Goal: Information Seeking & Learning: Learn about a topic

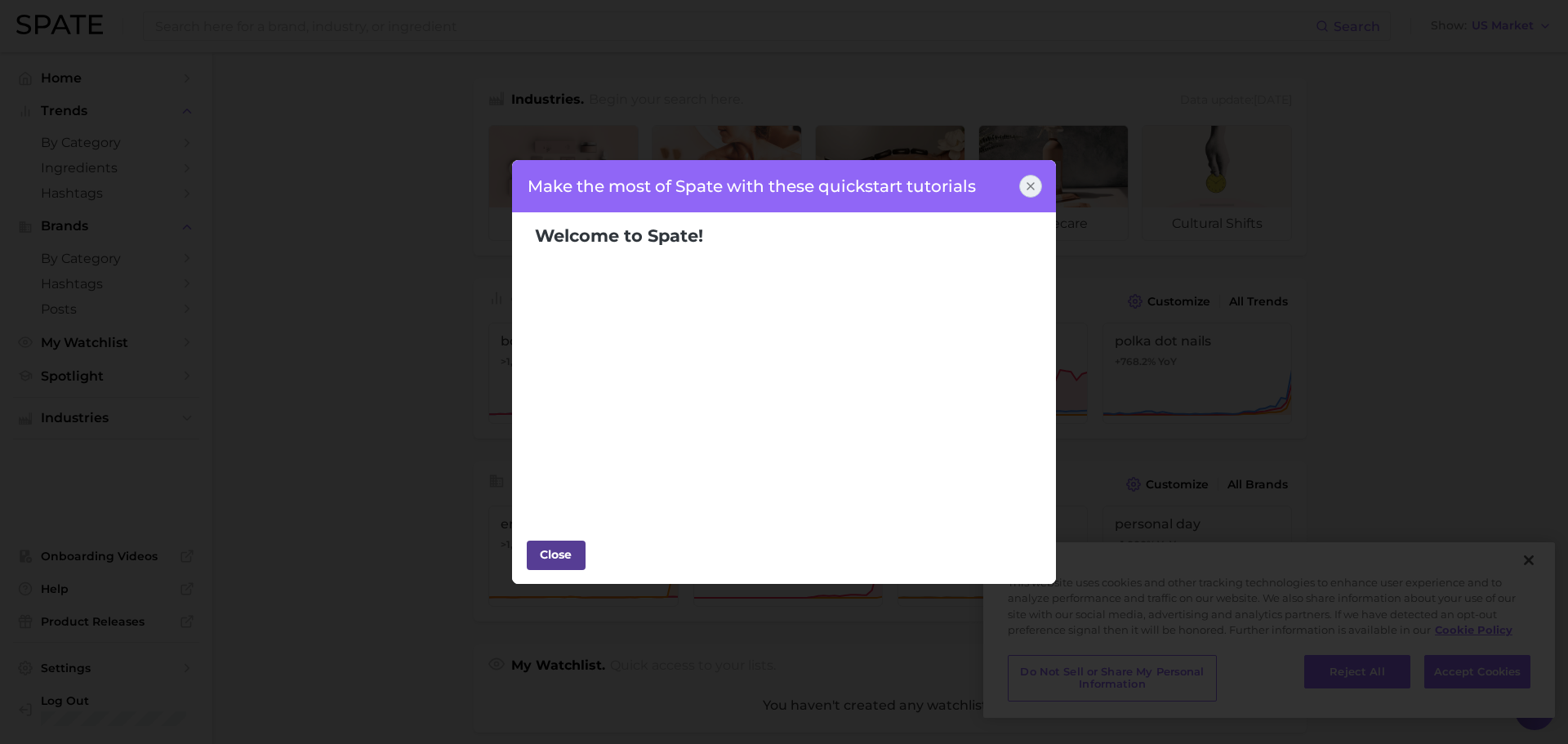
click at [565, 180] on div "Close" at bounding box center [556, 554] width 49 height 25
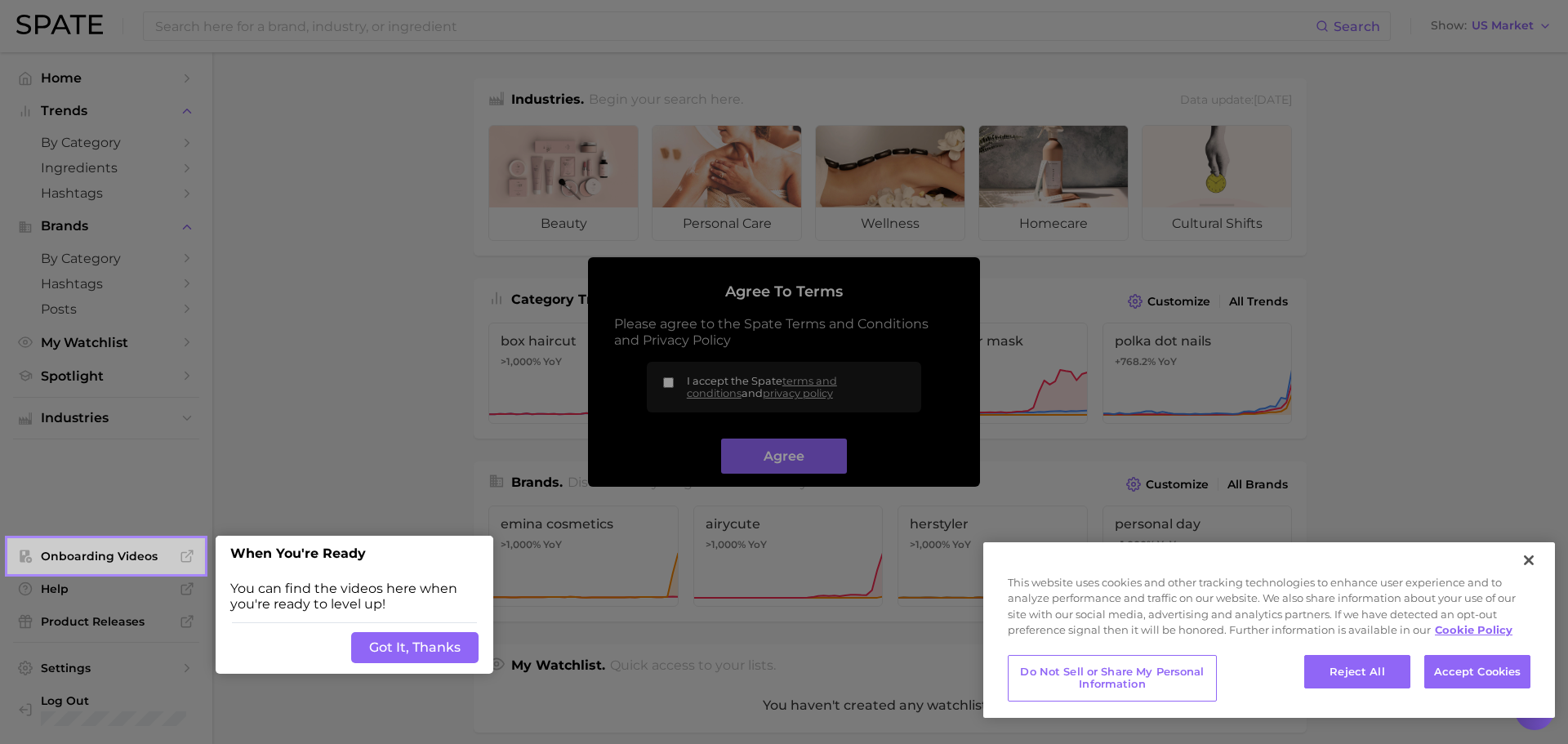
click at [472, 180] on button "Got It, Thanks" at bounding box center [415, 648] width 128 height 31
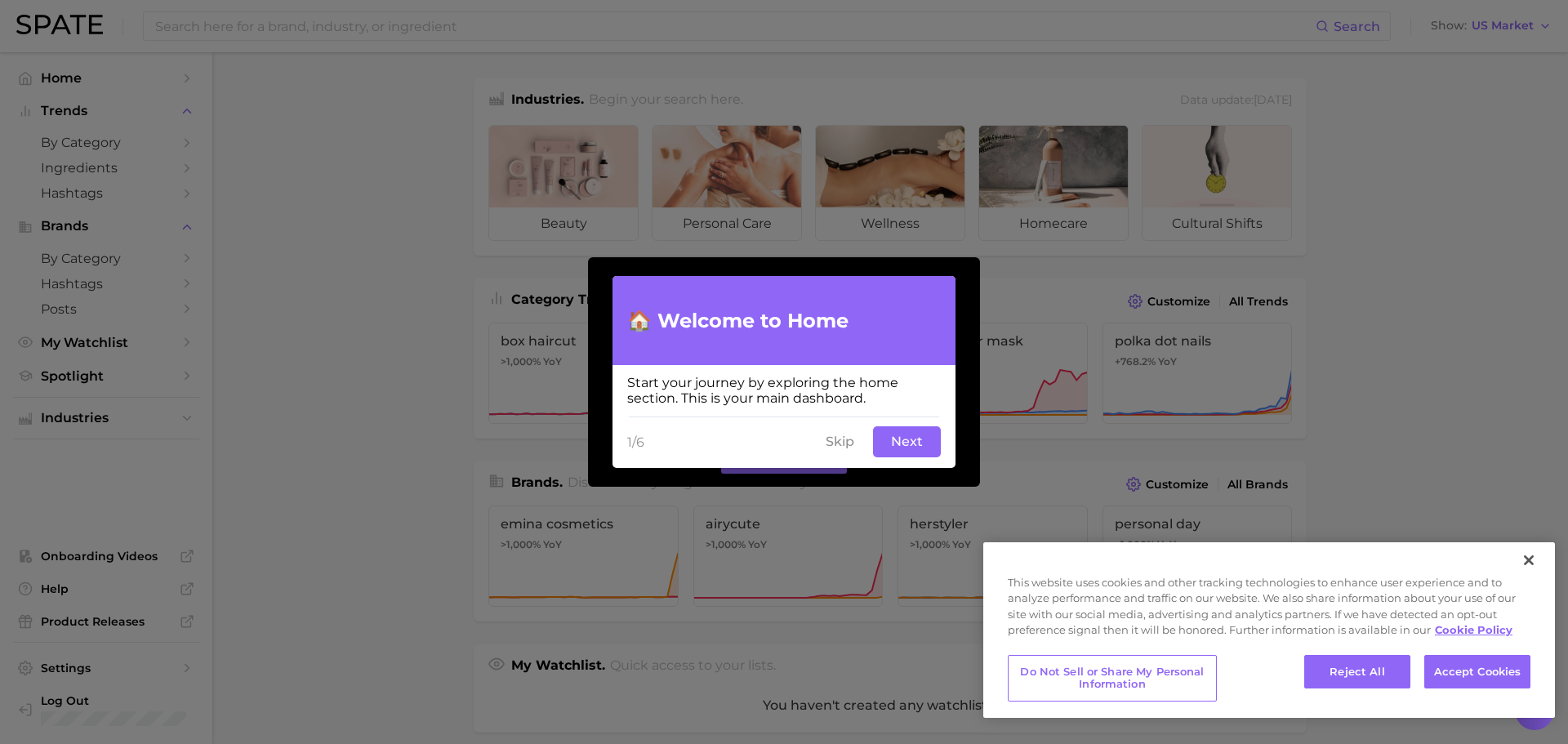
click at [617, 180] on button "Next" at bounding box center [908, 441] width 68 height 31
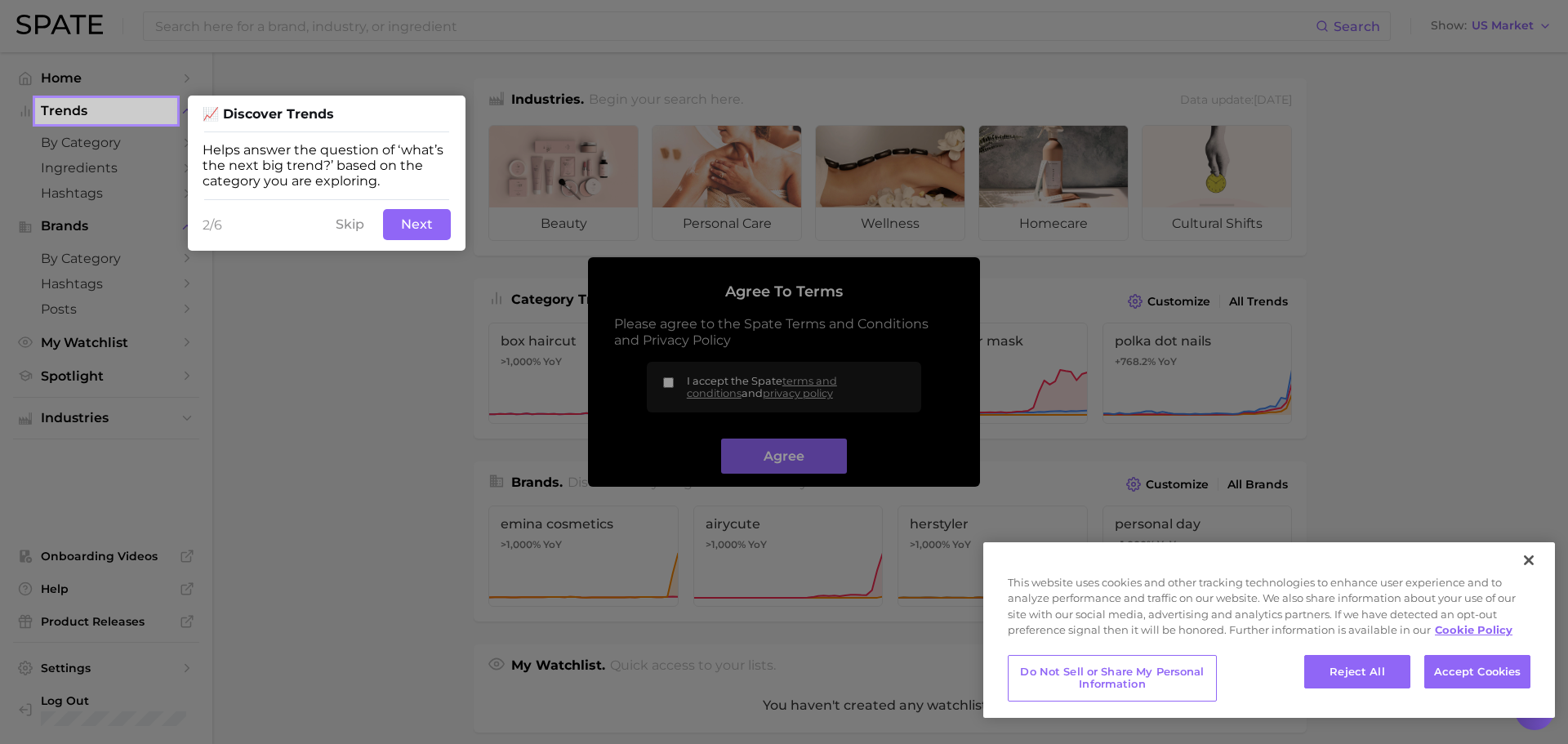
click at [369, 180] on button "Skip" at bounding box center [349, 224] width 49 height 31
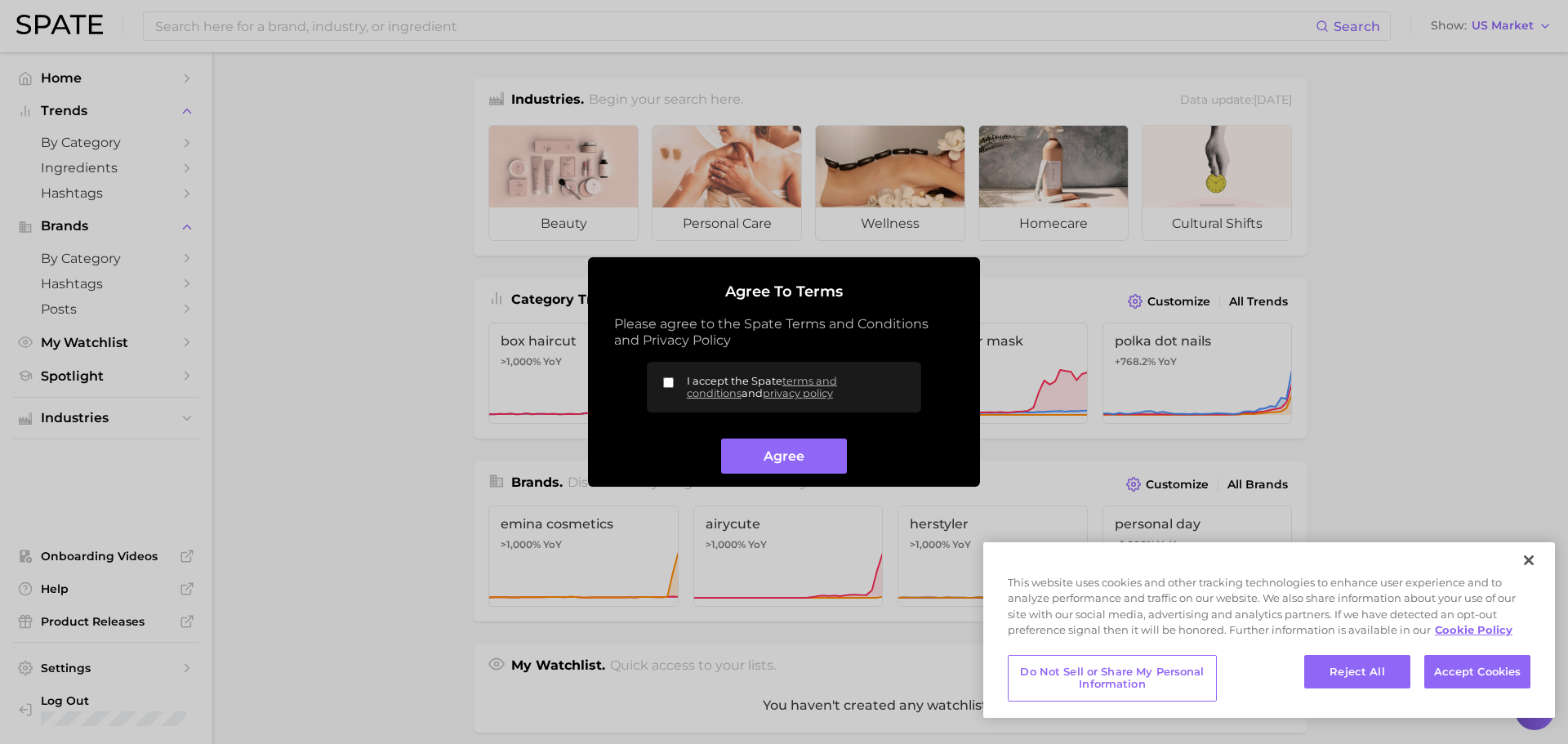
click at [617, 180] on label "I accept the Spate terms and conditions and privacy policy" at bounding box center [784, 387] width 274 height 50
click at [617, 180] on input "I accept the Spate terms and conditions and privacy policy" at bounding box center [668, 383] width 10 height 10
checkbox input "true"
click at [617, 180] on button "Agree" at bounding box center [783, 456] width 125 height 35
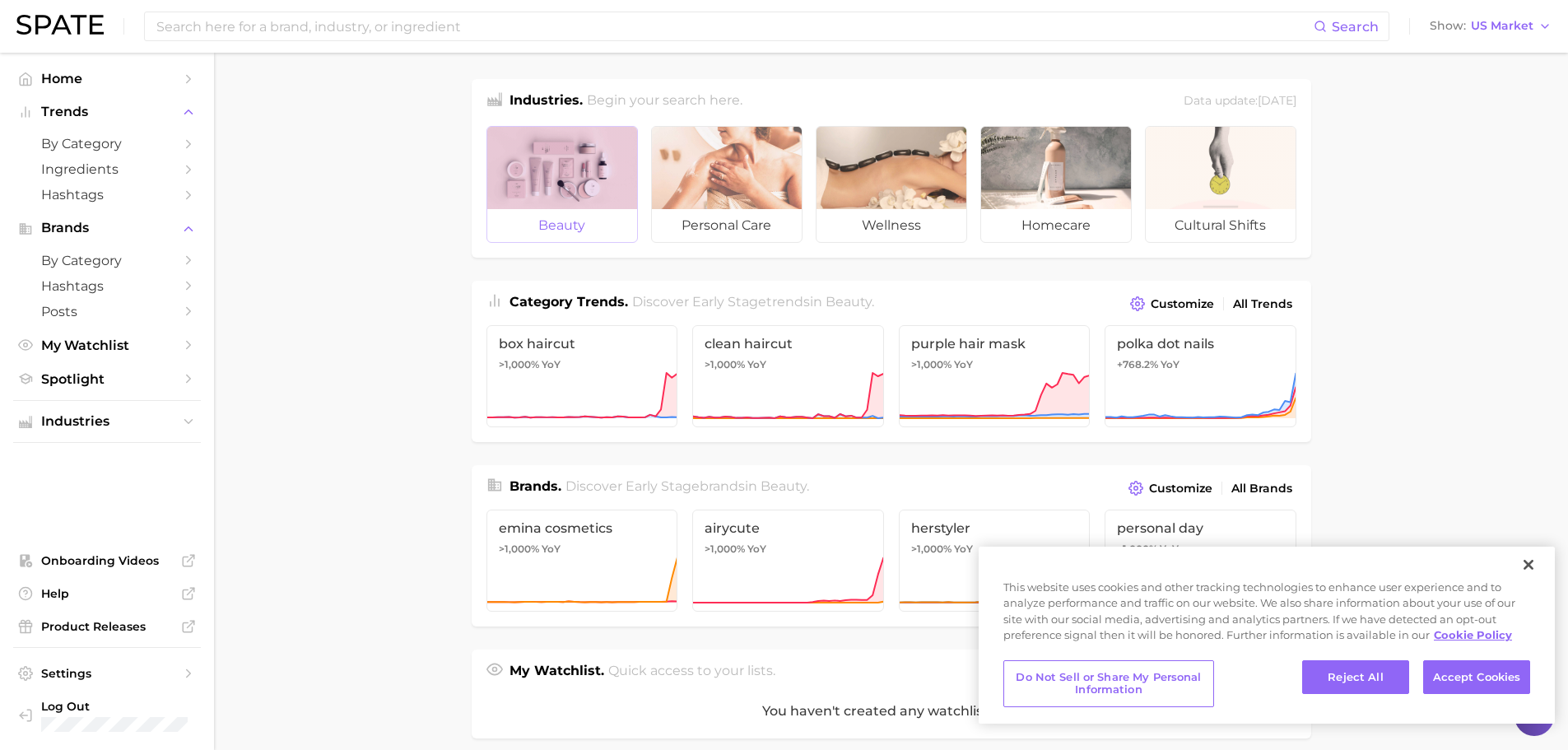
click at [545, 145] on div at bounding box center [562, 168] width 149 height 82
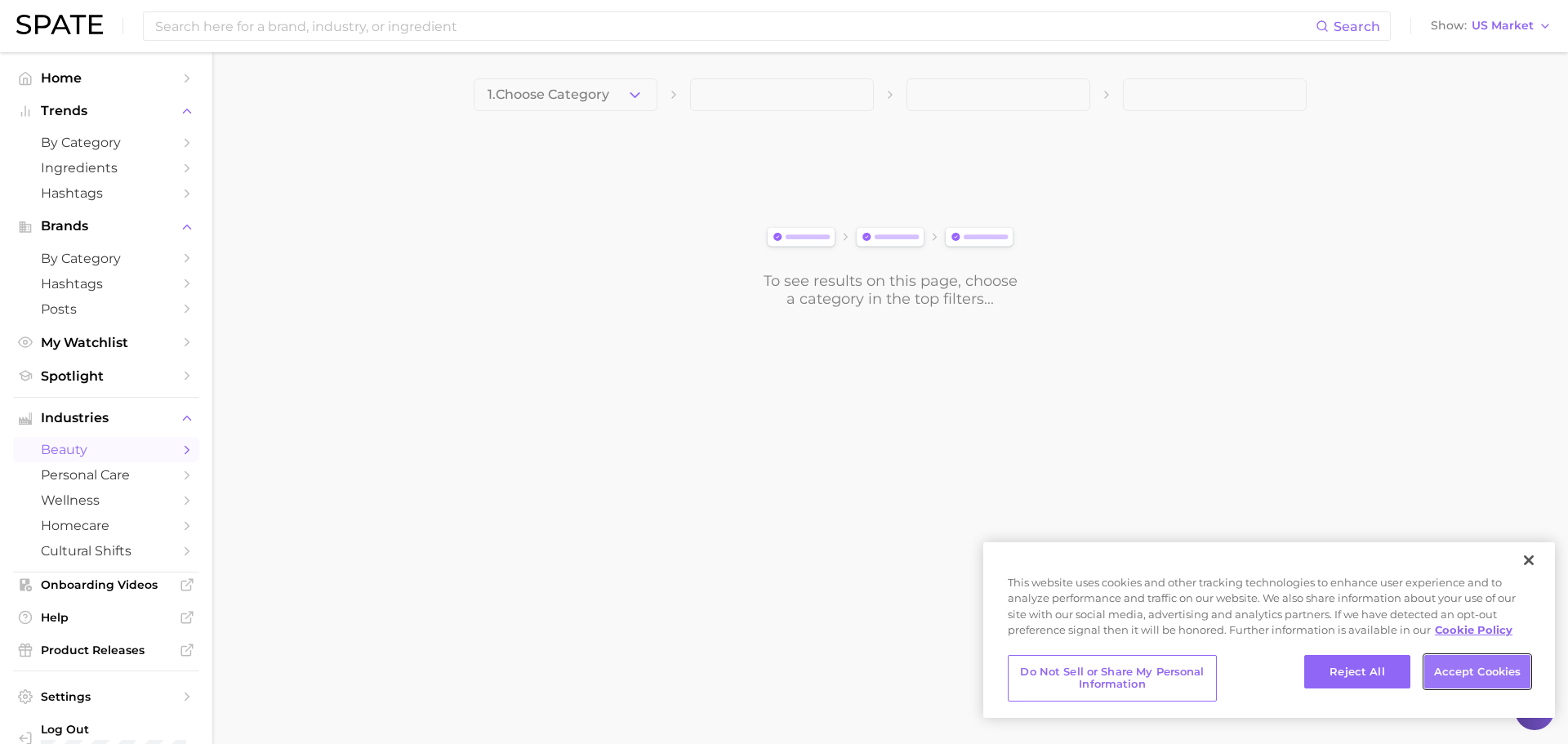
click at [617, 180] on button "Accept Cookies" at bounding box center [1478, 672] width 107 height 34
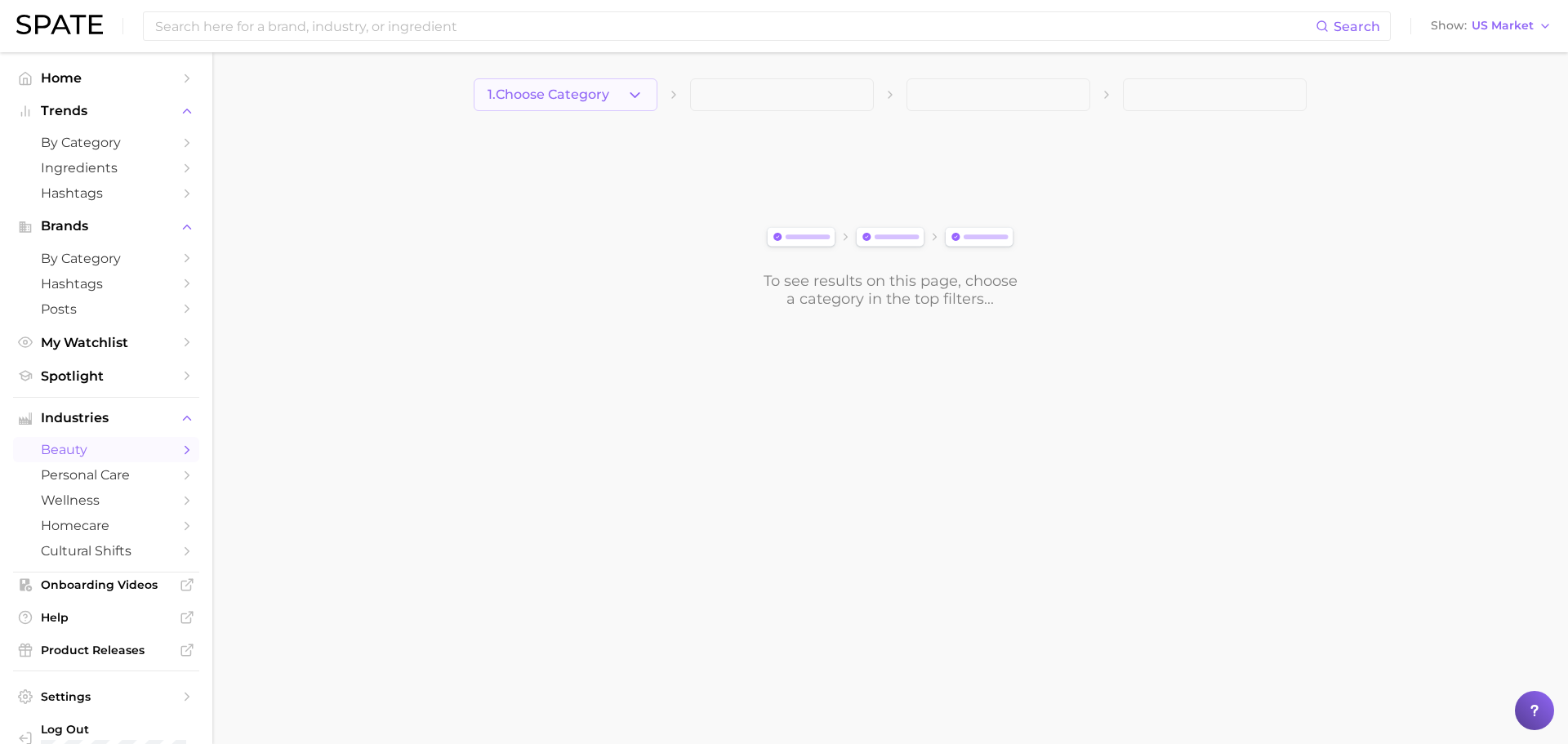
click at [589, 85] on button "1. Choose Category" at bounding box center [566, 95] width 184 height 32
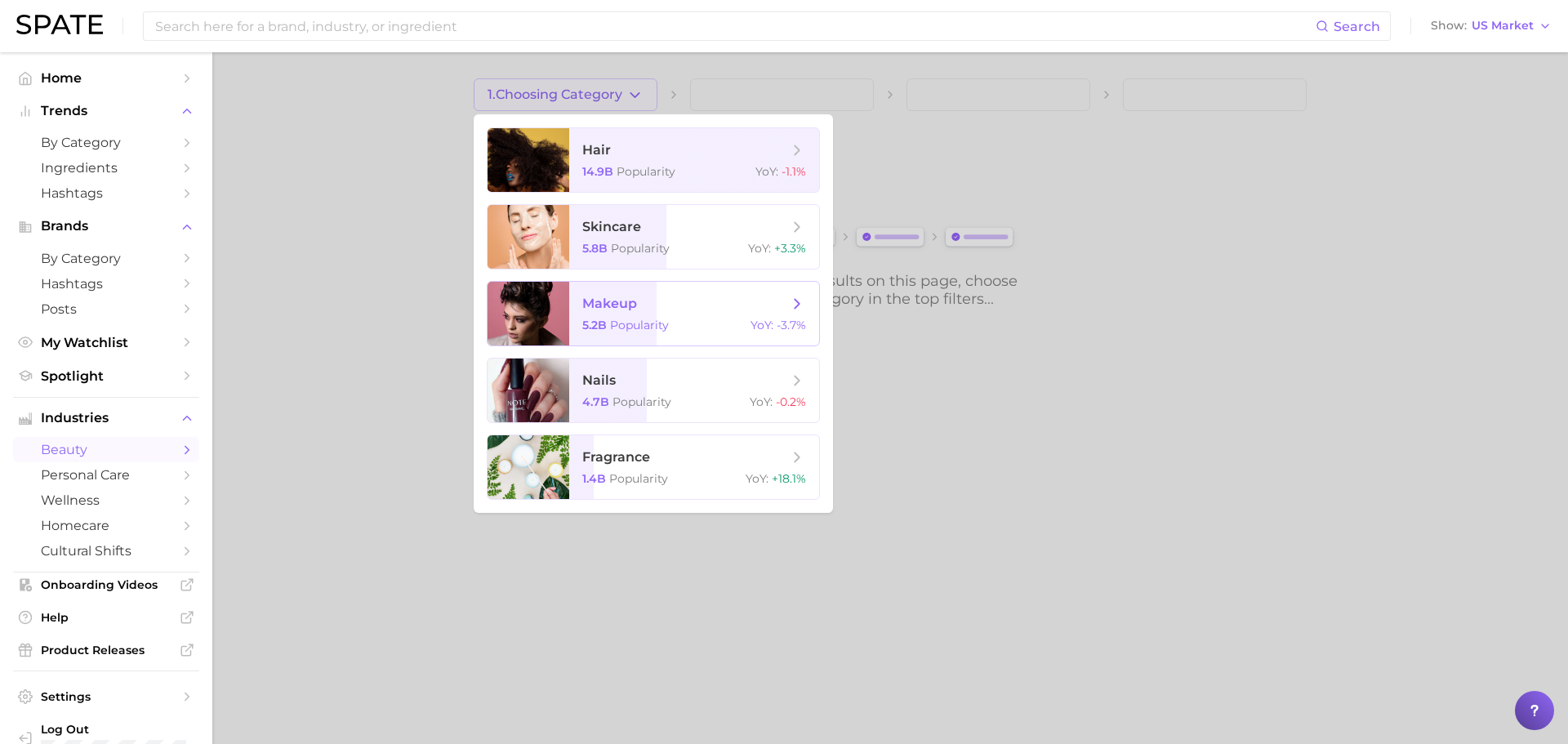
click at [617, 180] on span "makeup 5.2b Popularity YoY : -3.7%" at bounding box center [694, 314] width 250 height 64
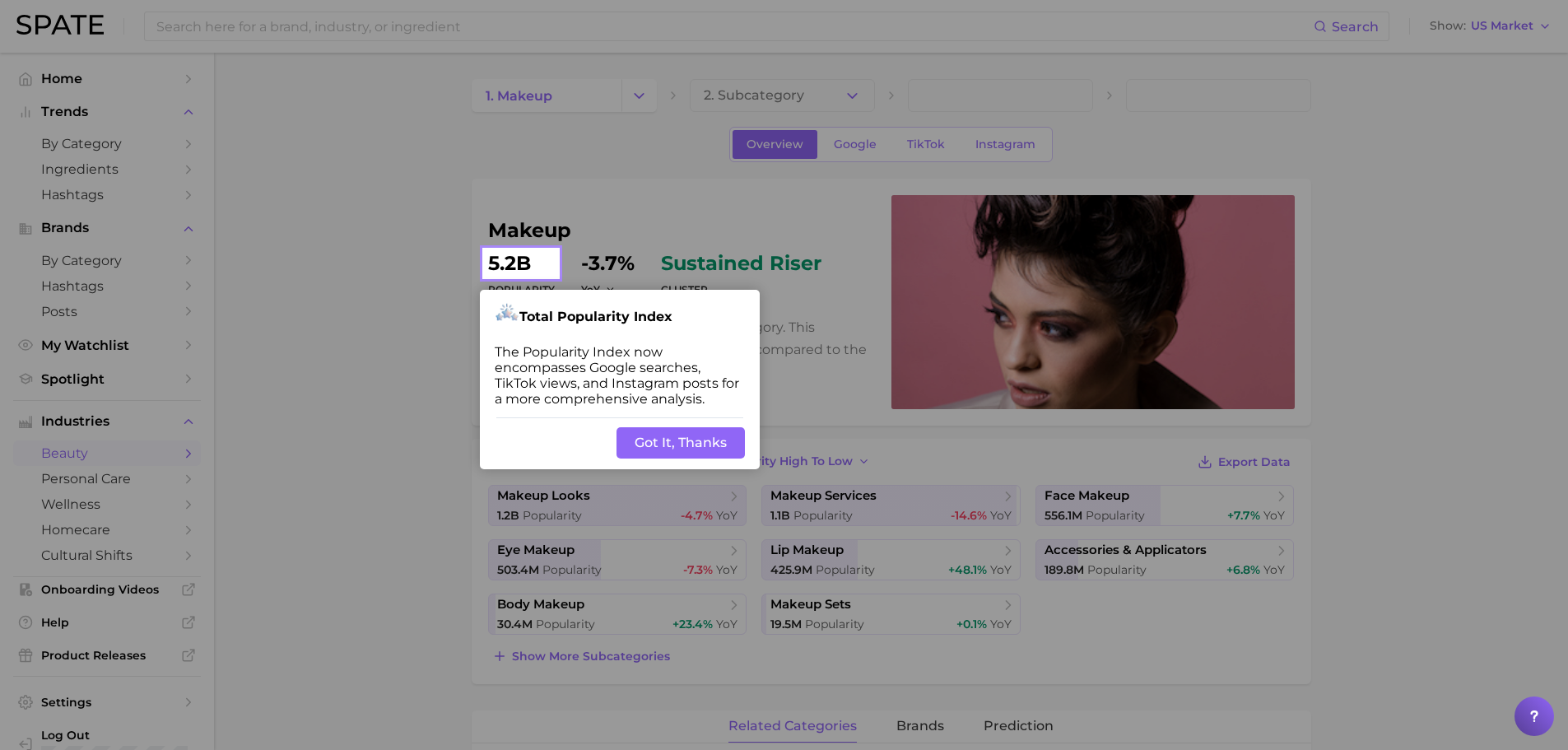
click at [622, 181] on button "Got It, Thanks" at bounding box center [681, 442] width 129 height 31
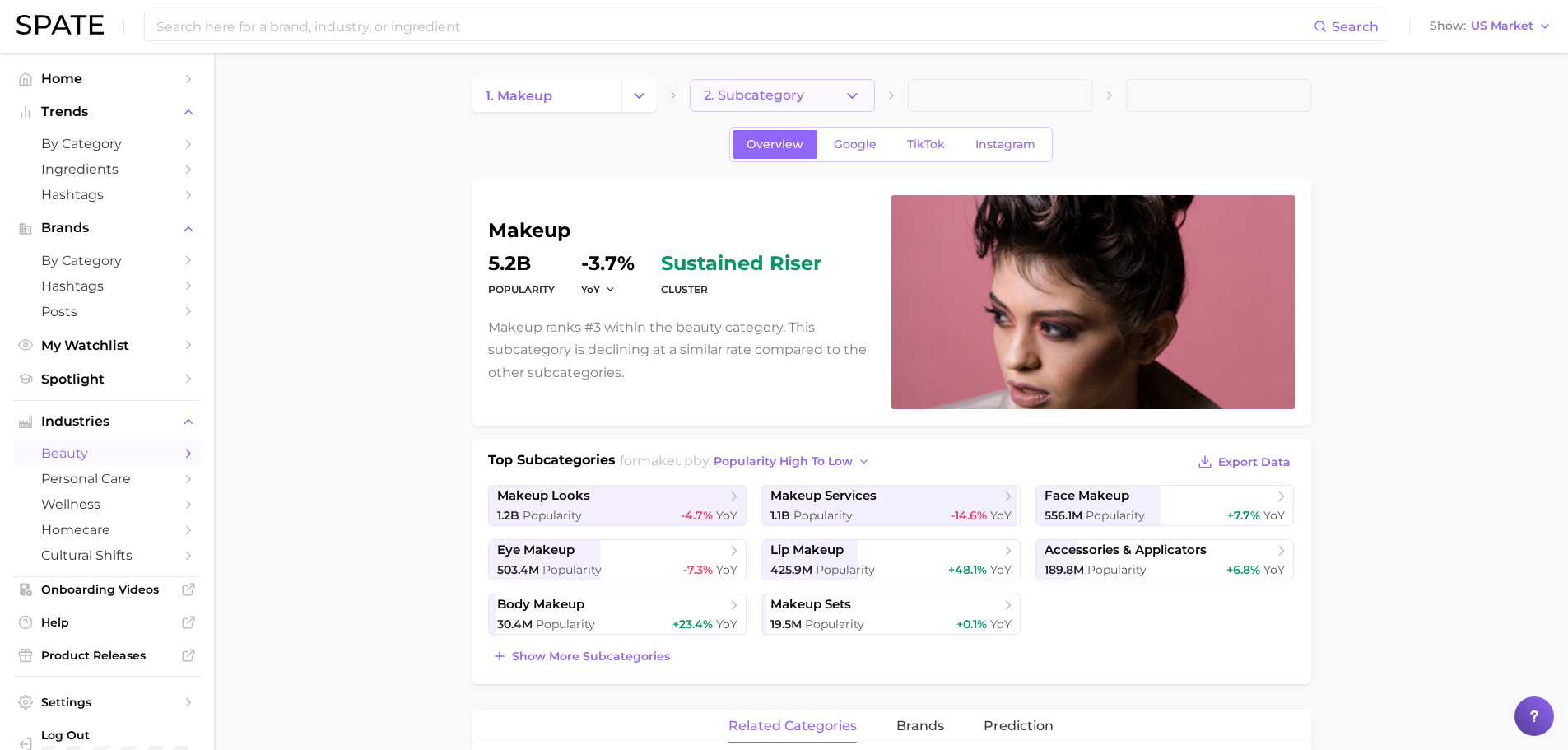
click at [622, 107] on button "2. Subcategory" at bounding box center [782, 95] width 185 height 33
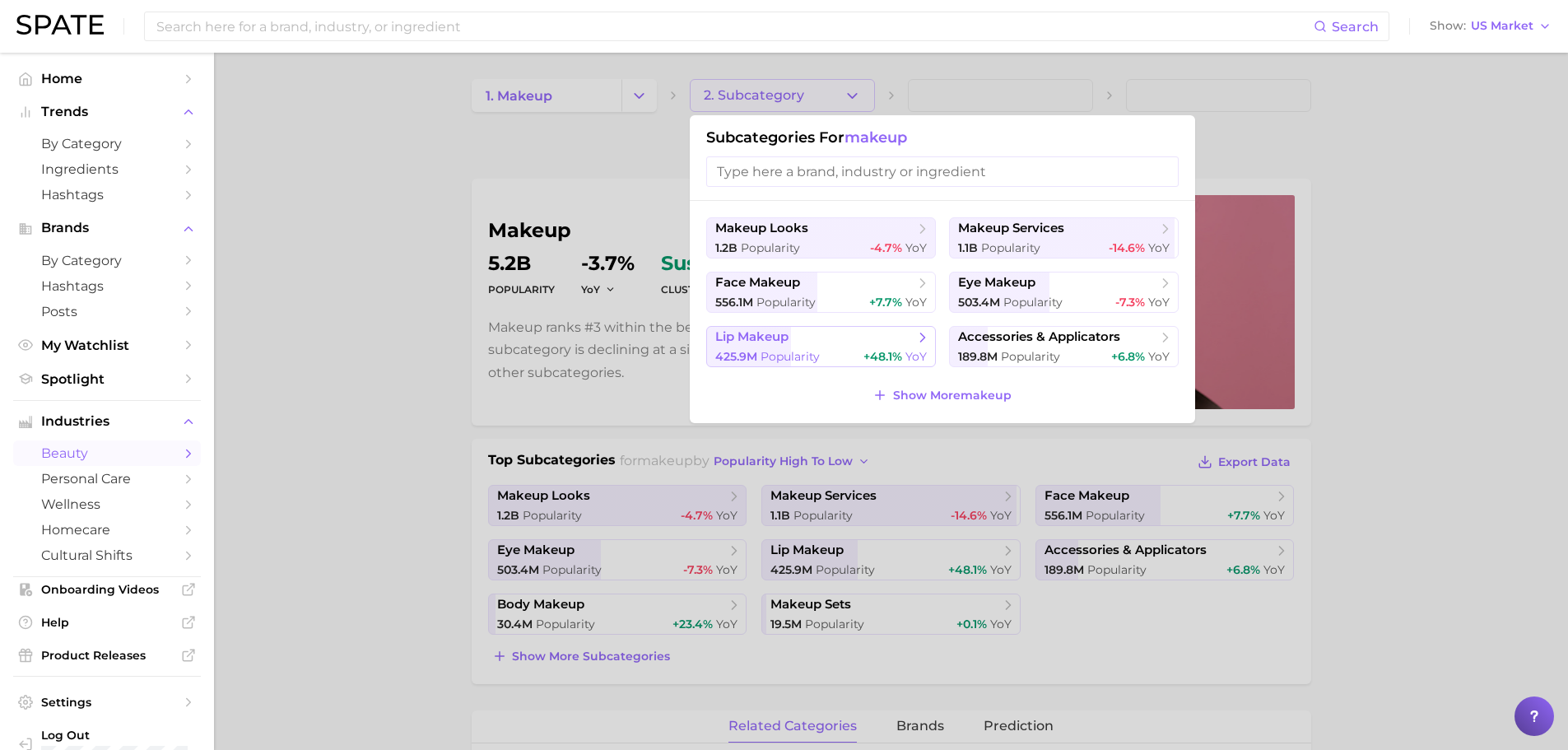
click at [622, 181] on span "lip makeup" at bounding box center [815, 337] width 200 height 16
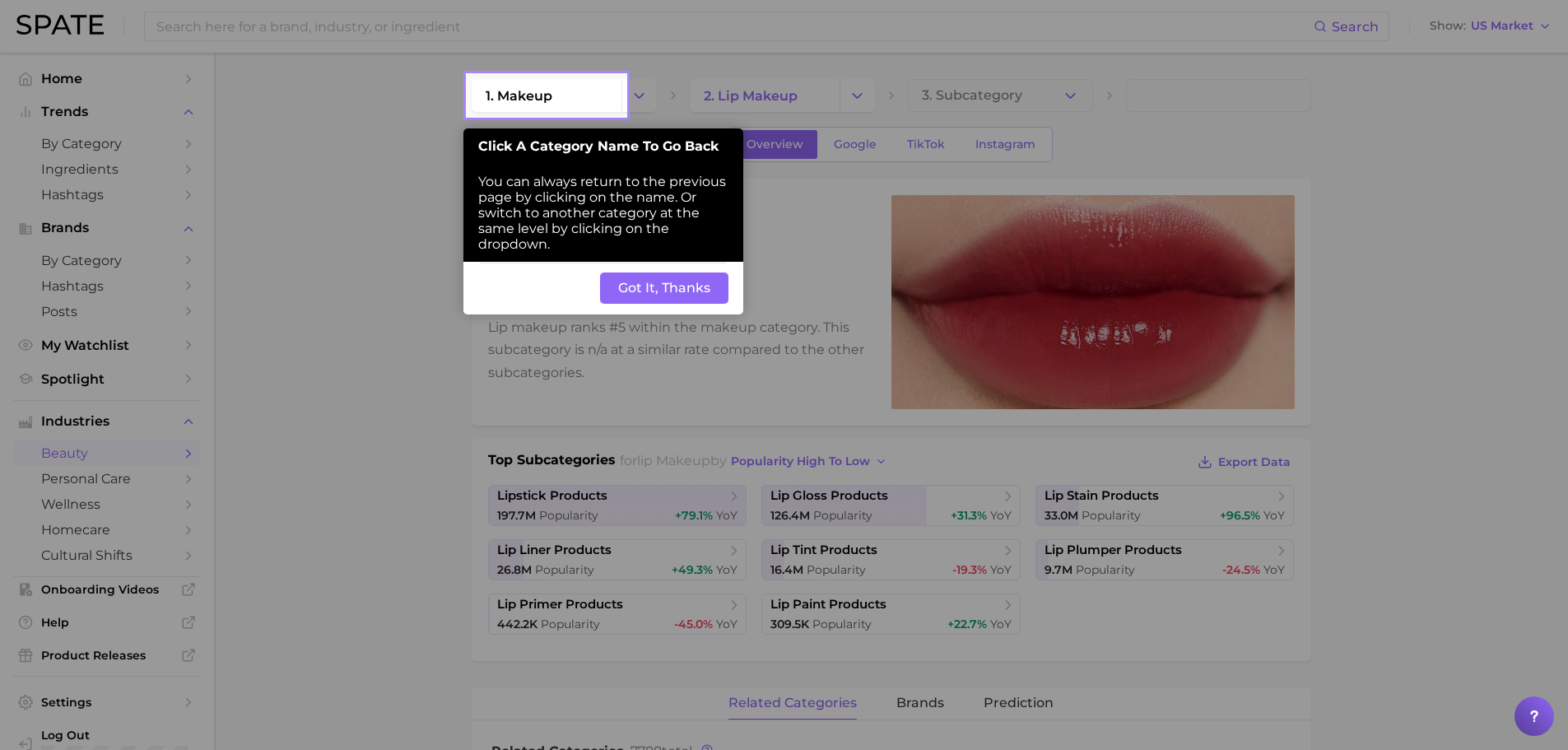
click at [622, 181] on button "Got It, Thanks" at bounding box center [665, 288] width 129 height 31
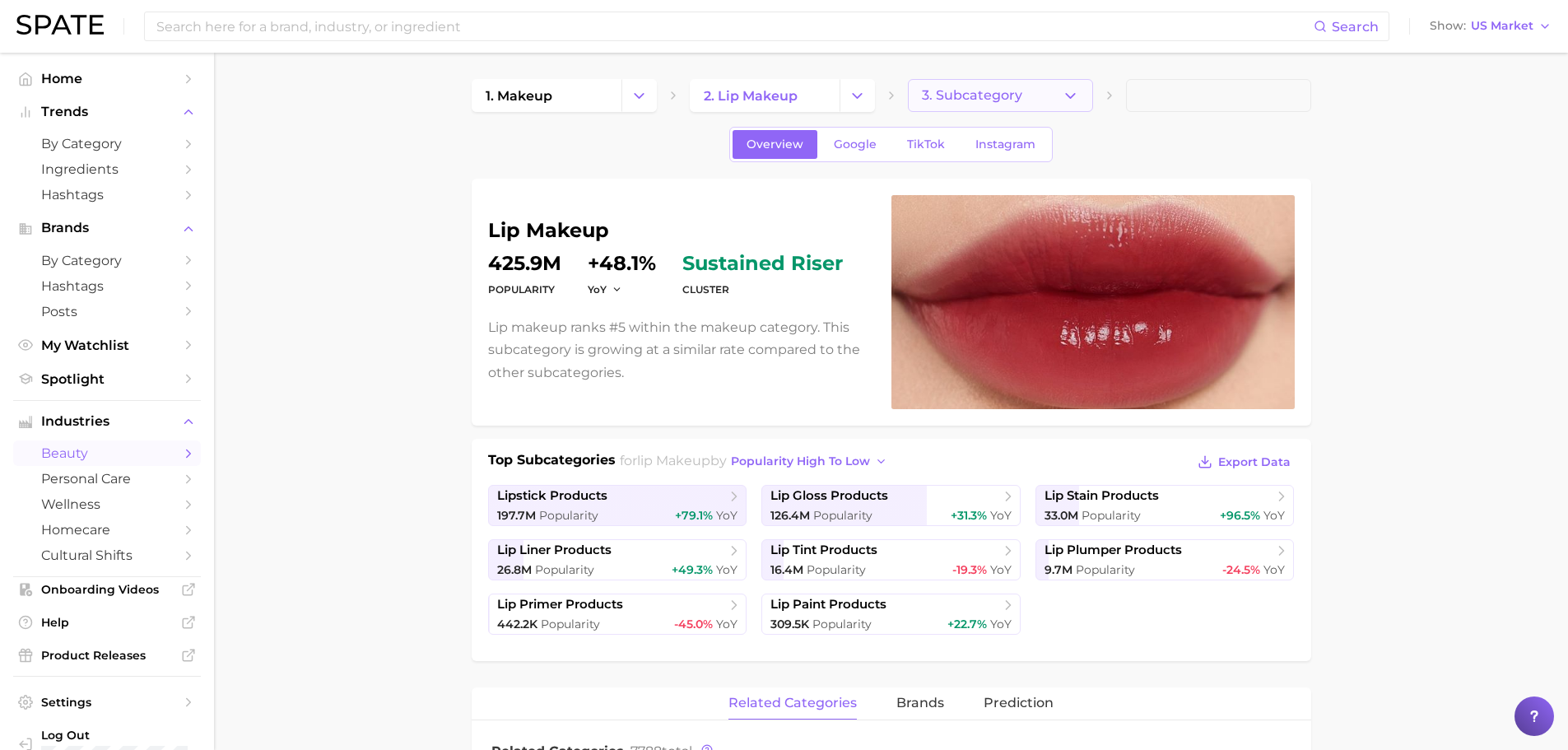
click at [622, 105] on button "3. Subcategory" at bounding box center [1000, 95] width 185 height 33
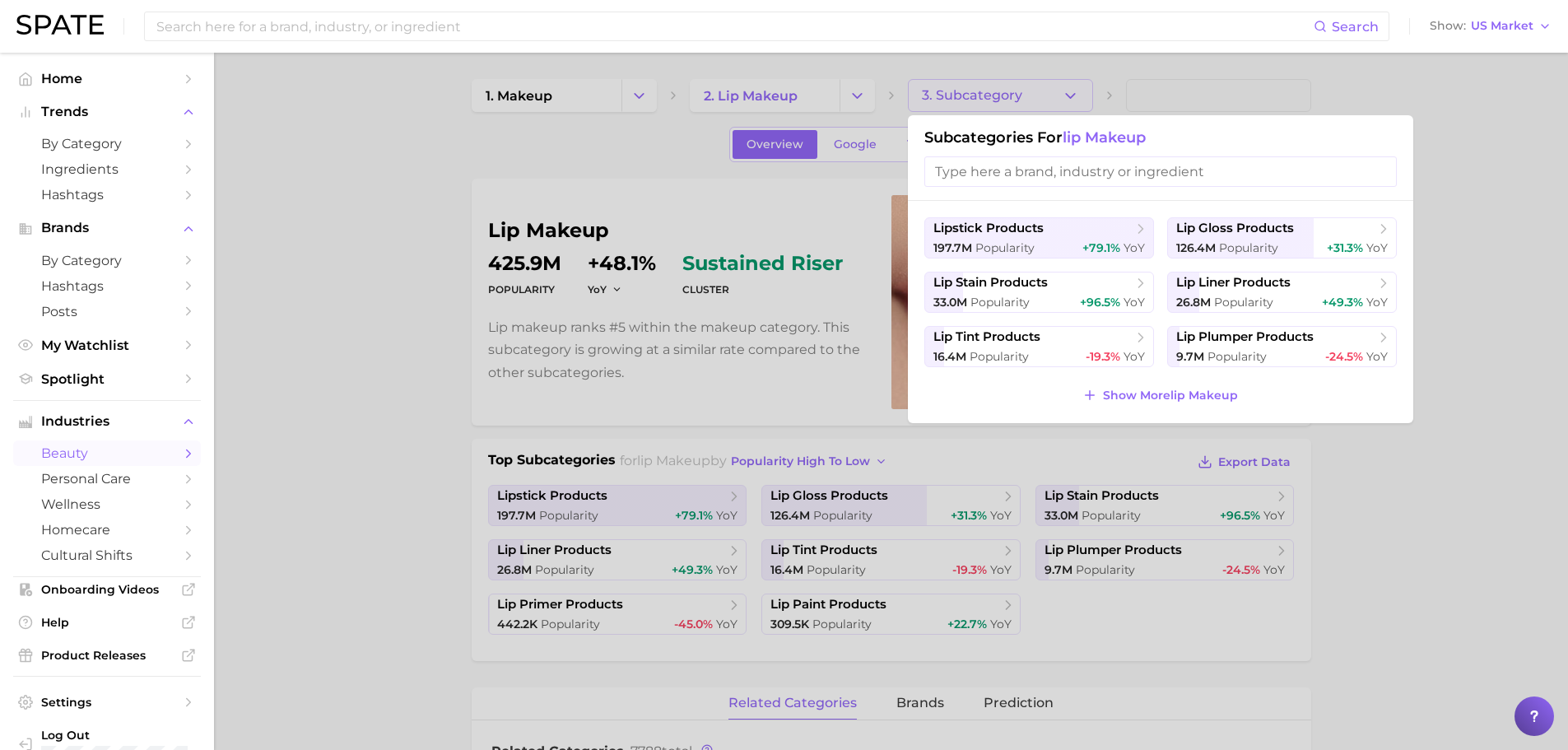
click at [622, 105] on div at bounding box center [784, 375] width 1568 height 750
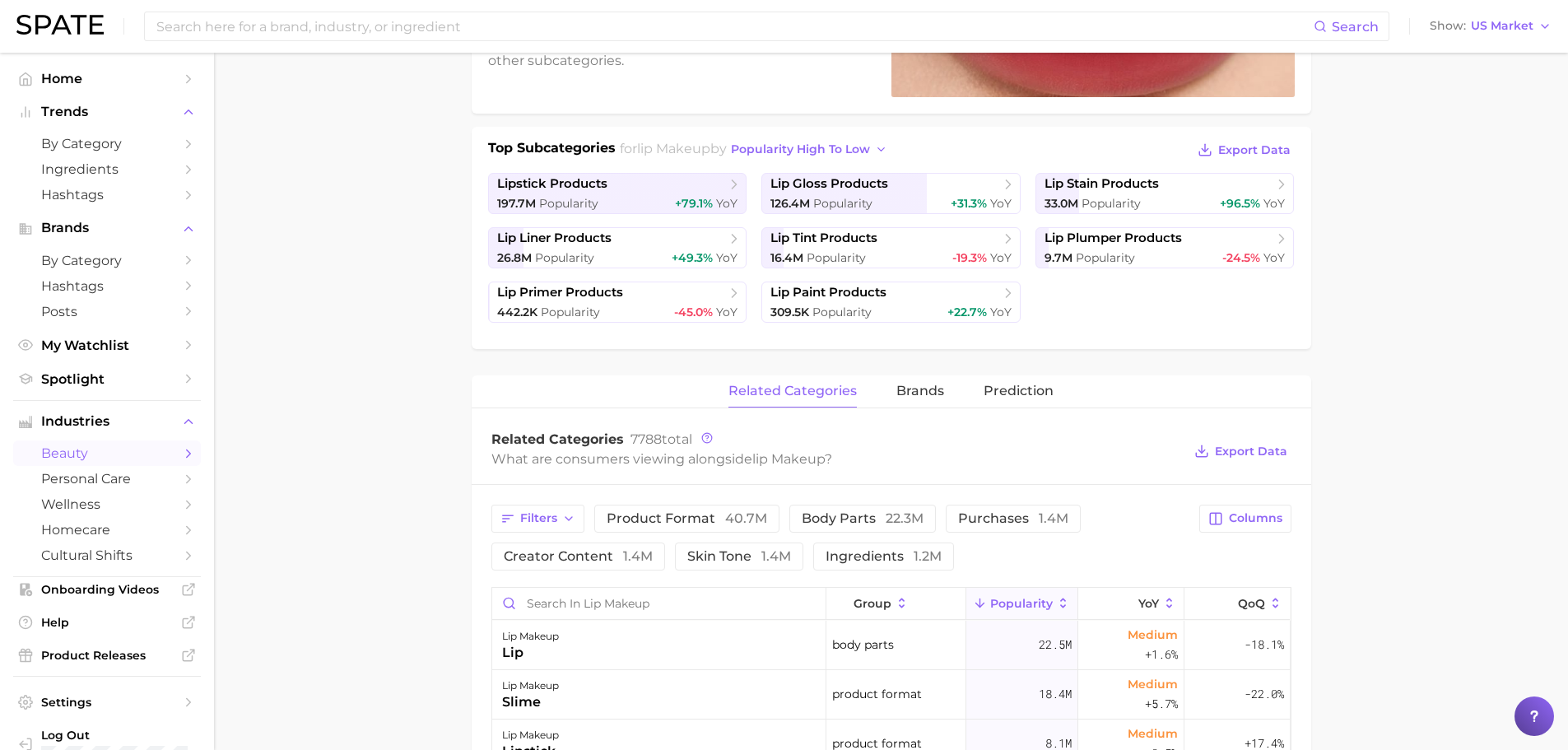
scroll to position [13, 0]
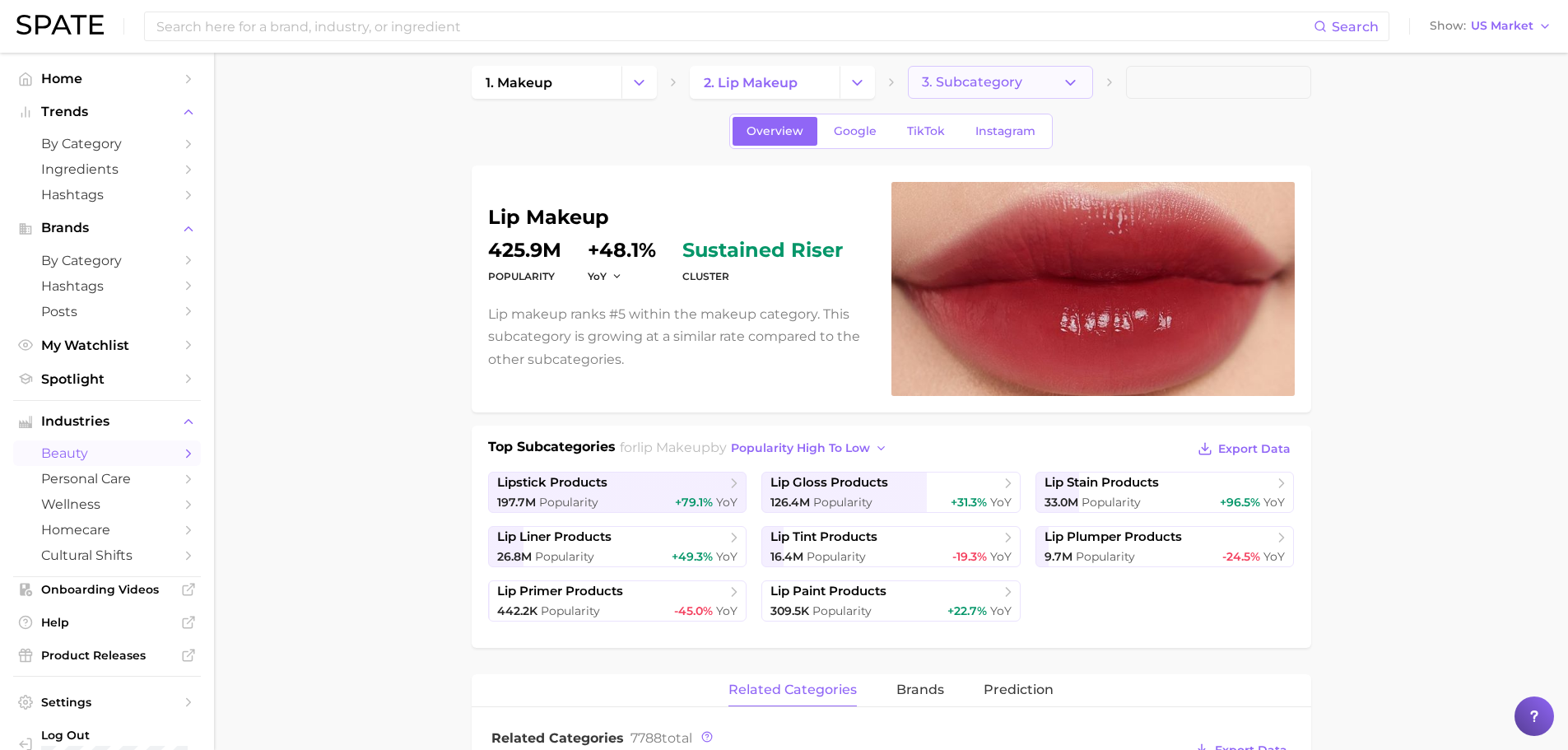
click at [622, 81] on span "3. Subcategory" at bounding box center [971, 82] width 100 height 15
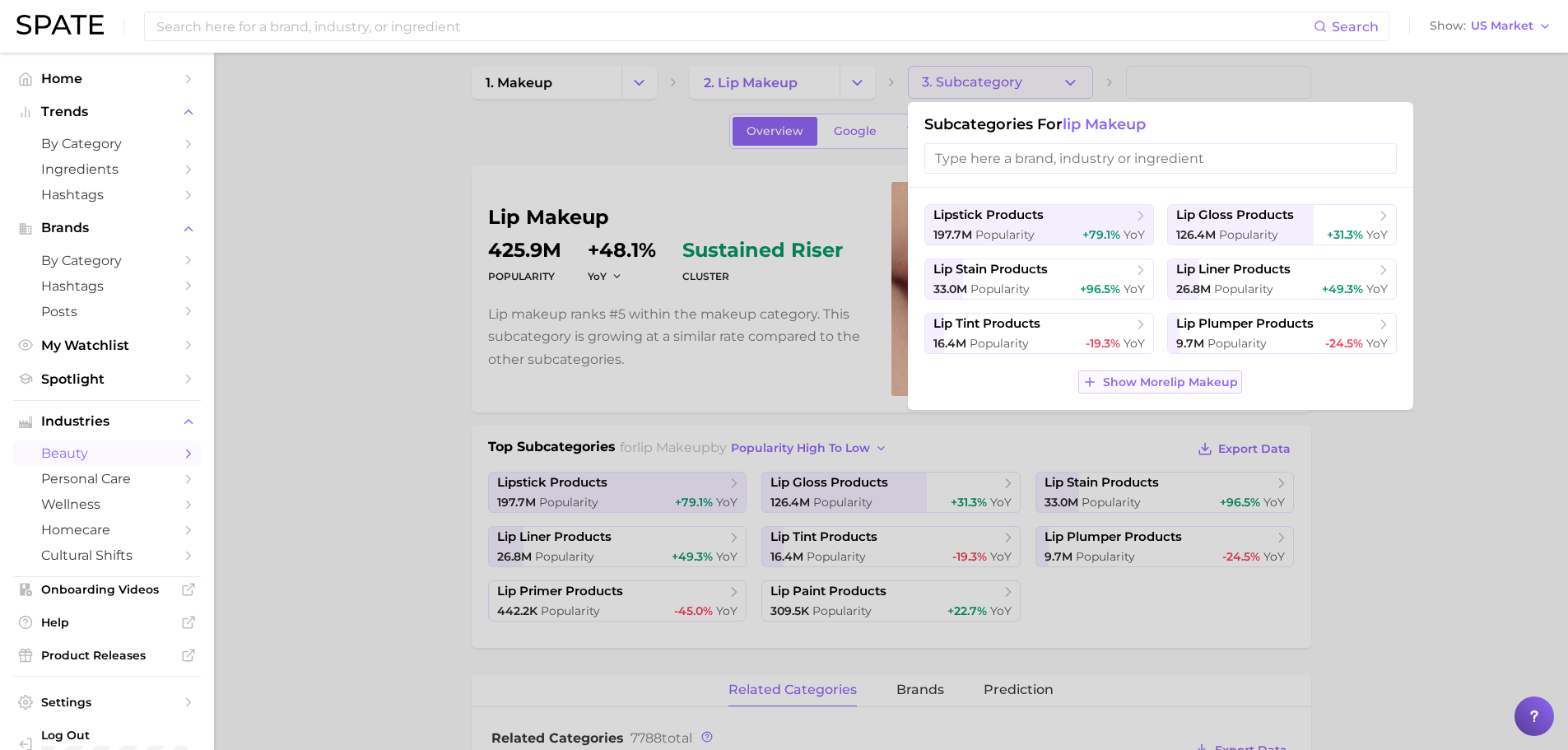
click at [622, 181] on span "Show More lip makeup" at bounding box center [1170, 382] width 135 height 14
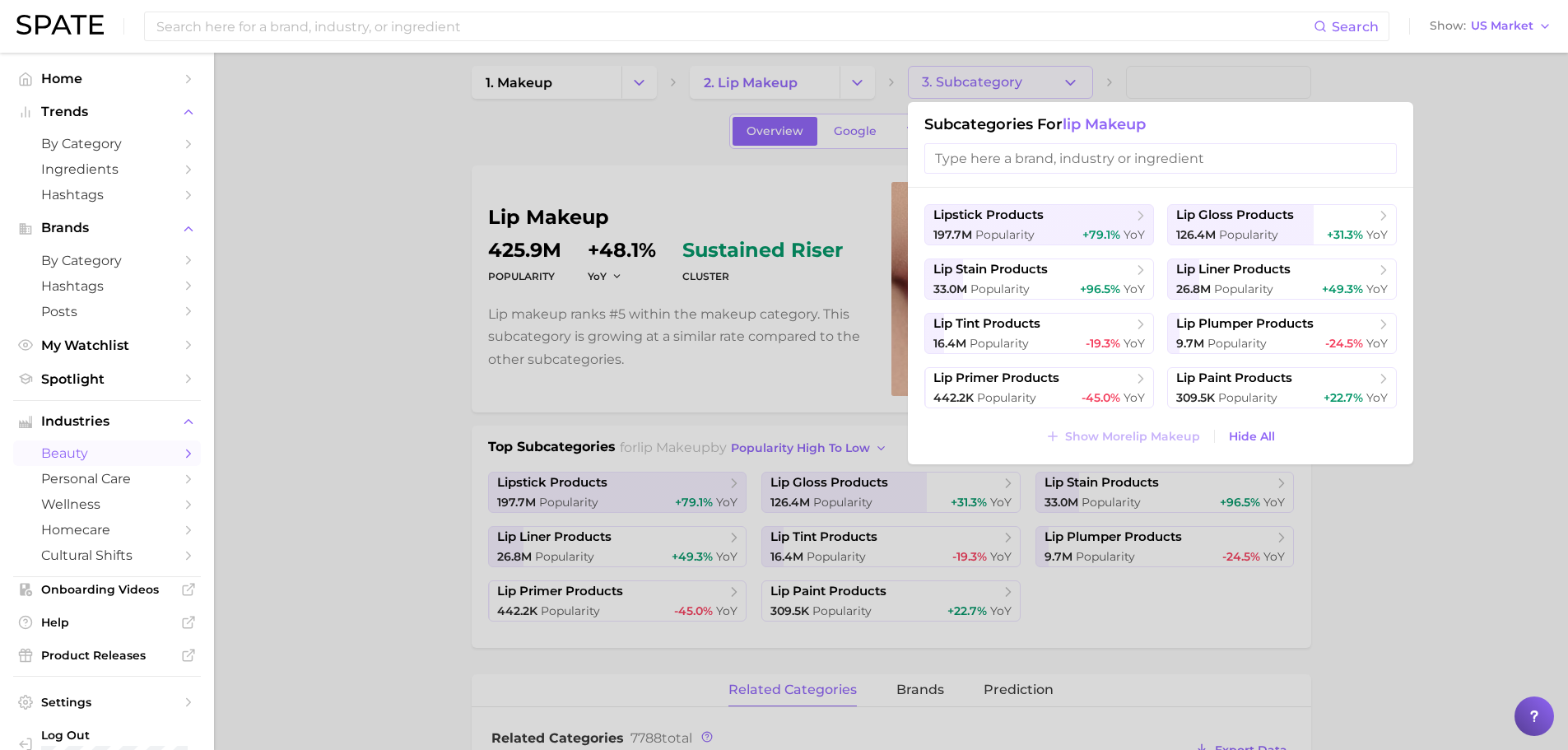
click at [622, 163] on div at bounding box center [784, 375] width 1568 height 750
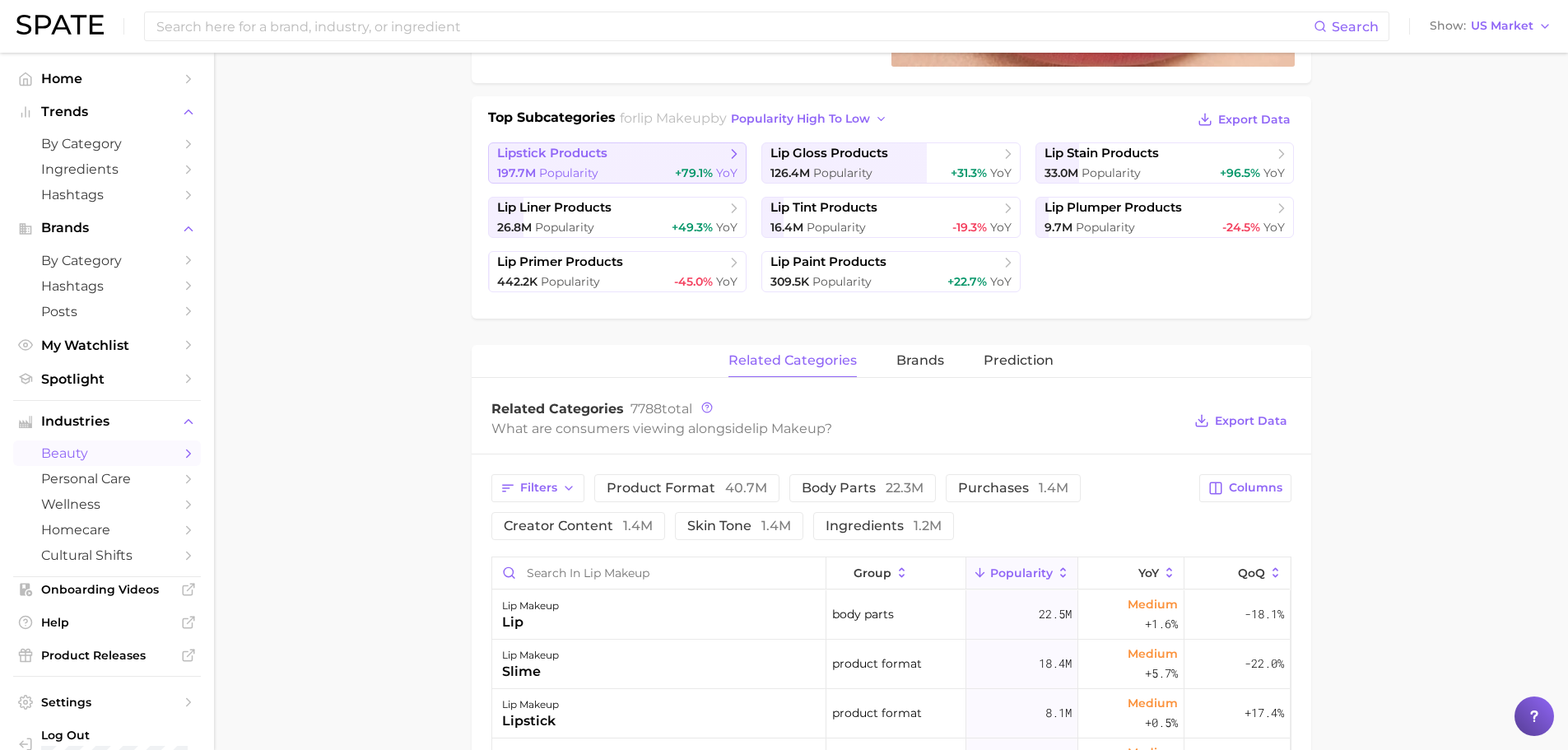
scroll to position [425, 0]
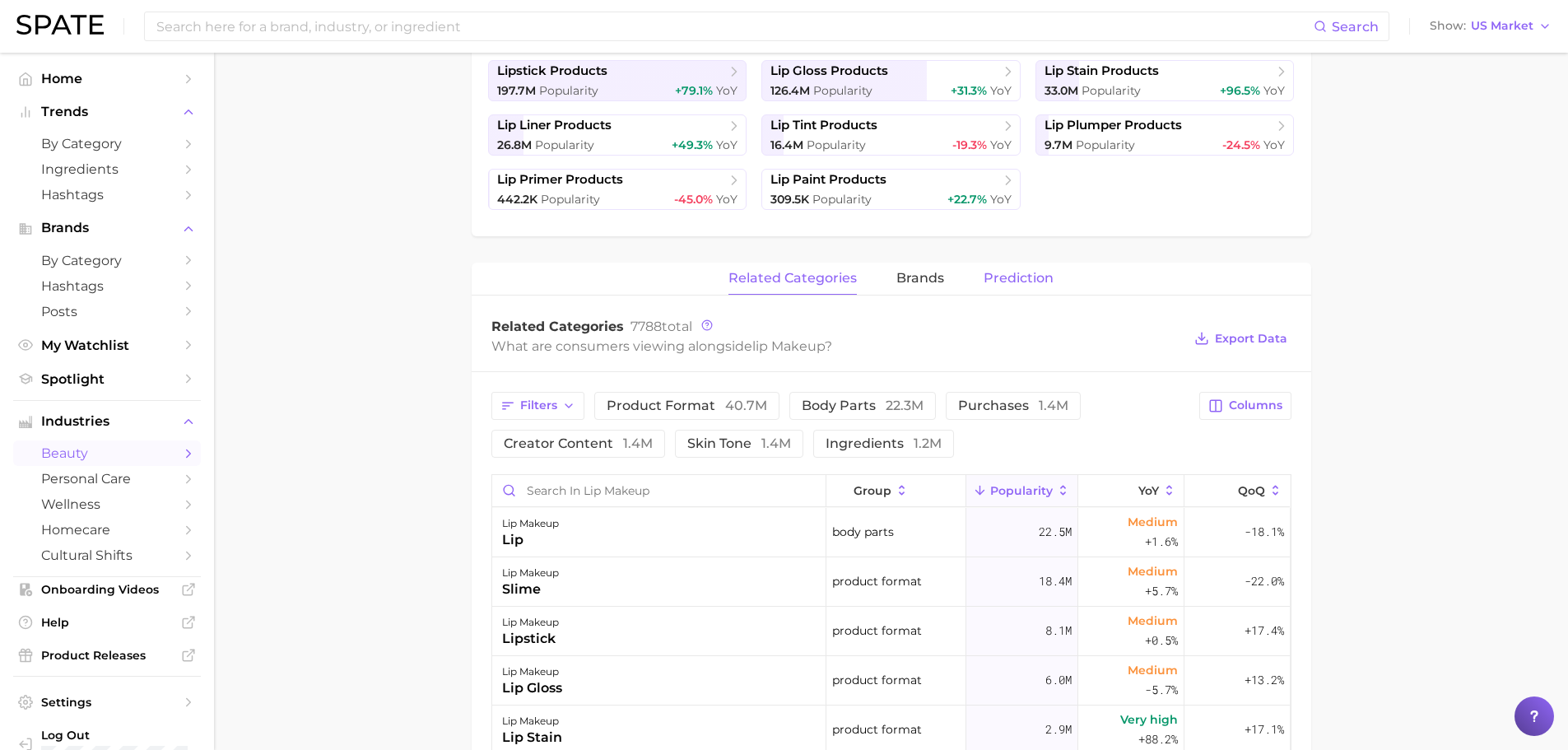
click at [622, 181] on button "Prediction" at bounding box center [1018, 278] width 70 height 32
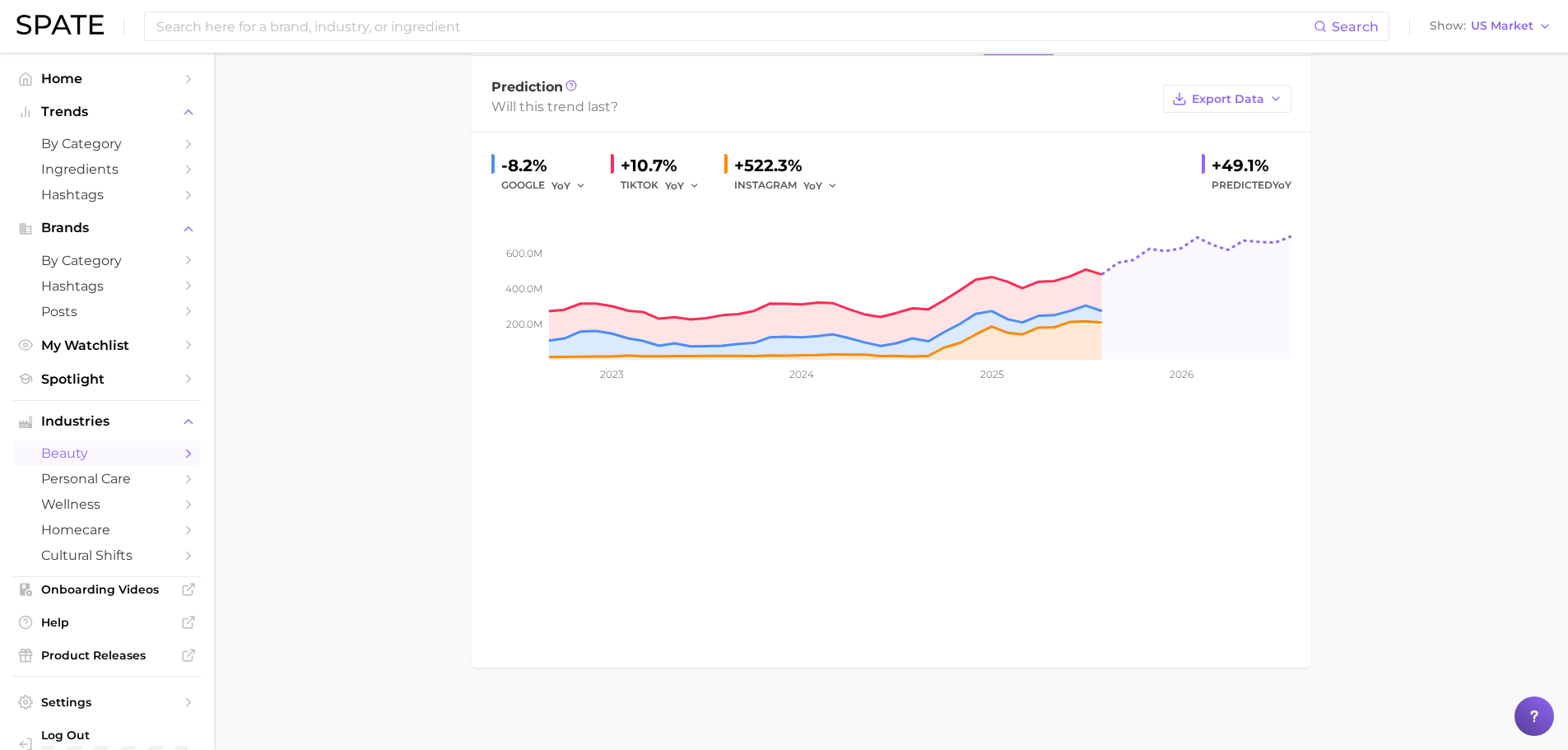
scroll to position [253, 0]
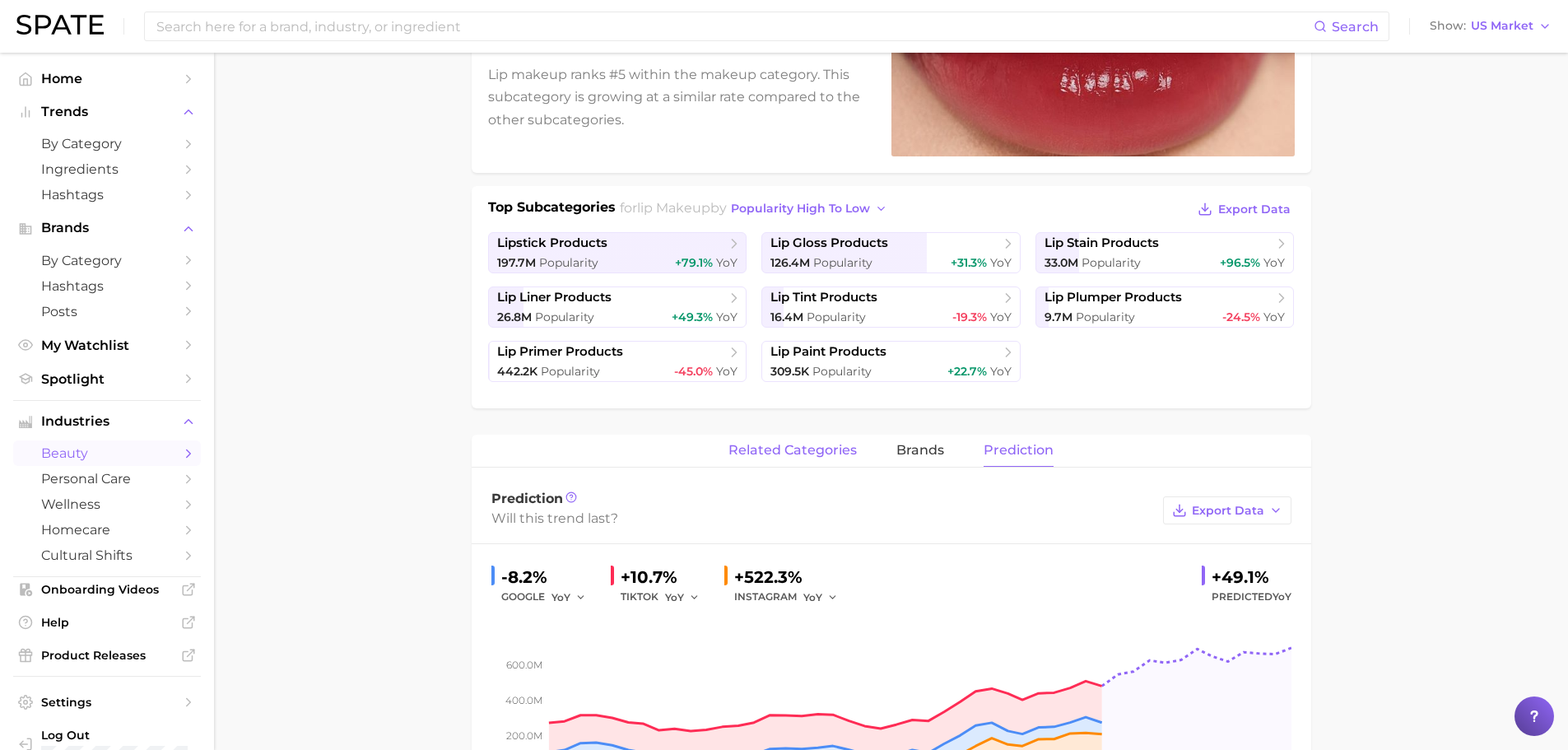
click at [622, 181] on span "related categories" at bounding box center [793, 450] width 129 height 15
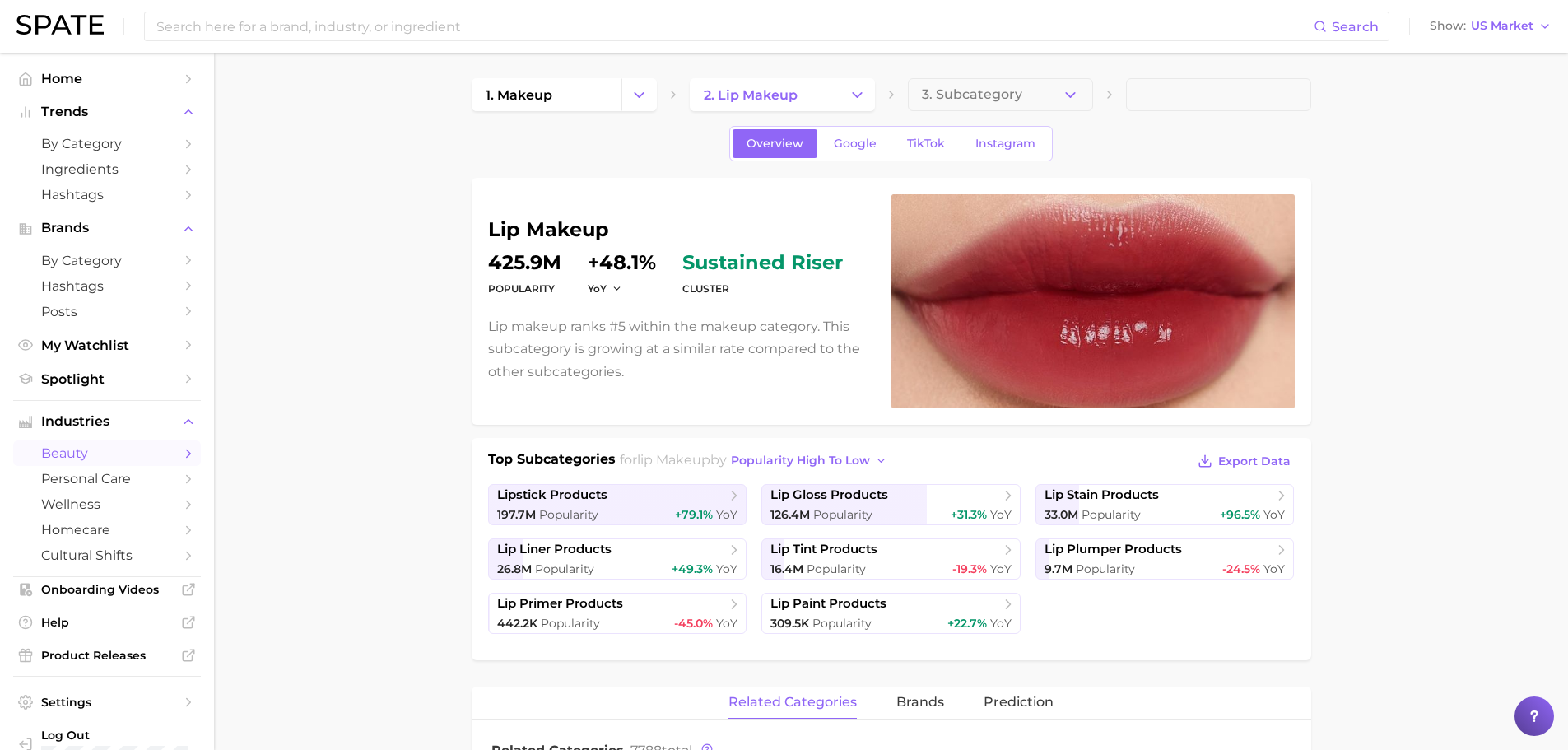
scroll to position [0, 0]
click at [622, 140] on span "TikTok" at bounding box center [926, 144] width 38 height 14
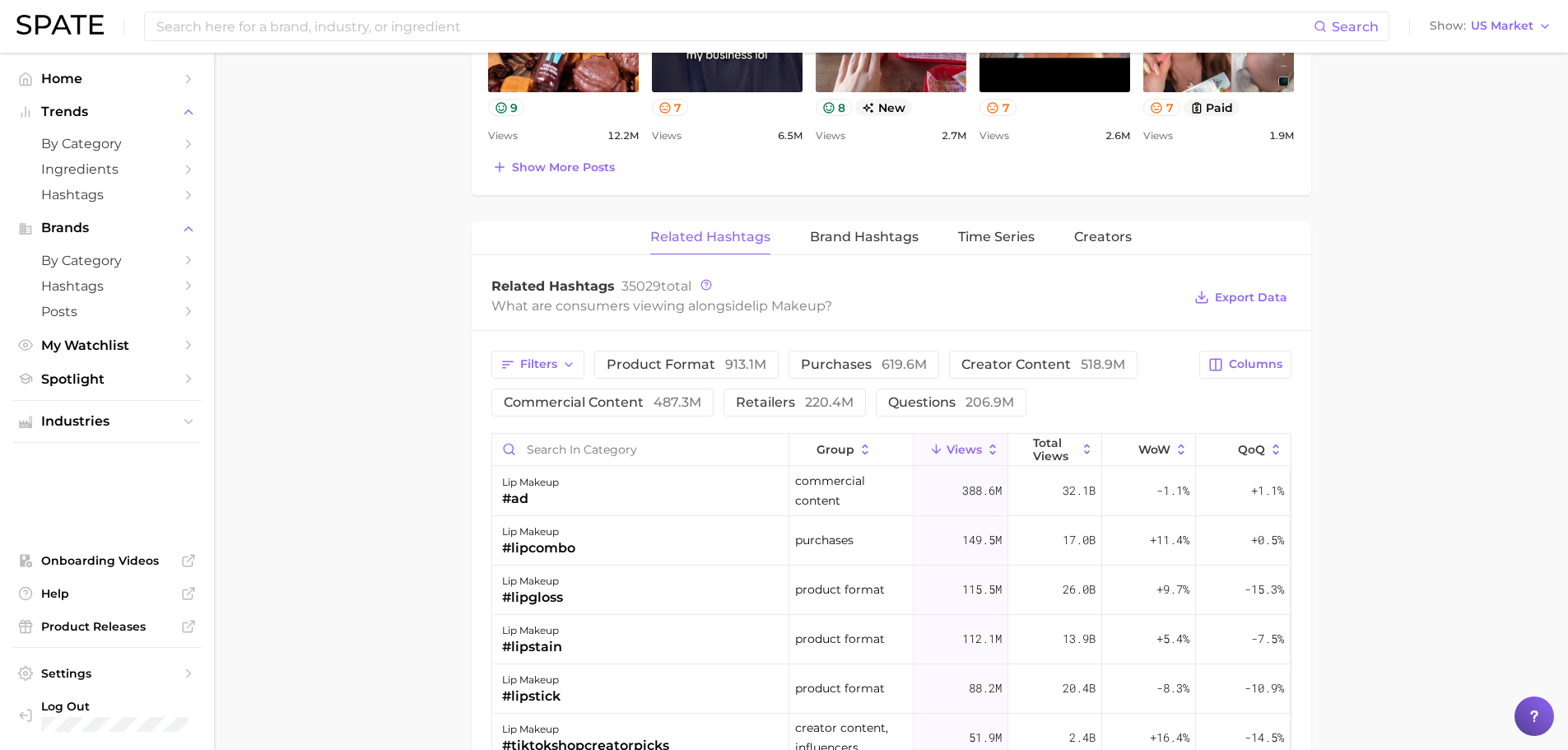
scroll to position [1070, 0]
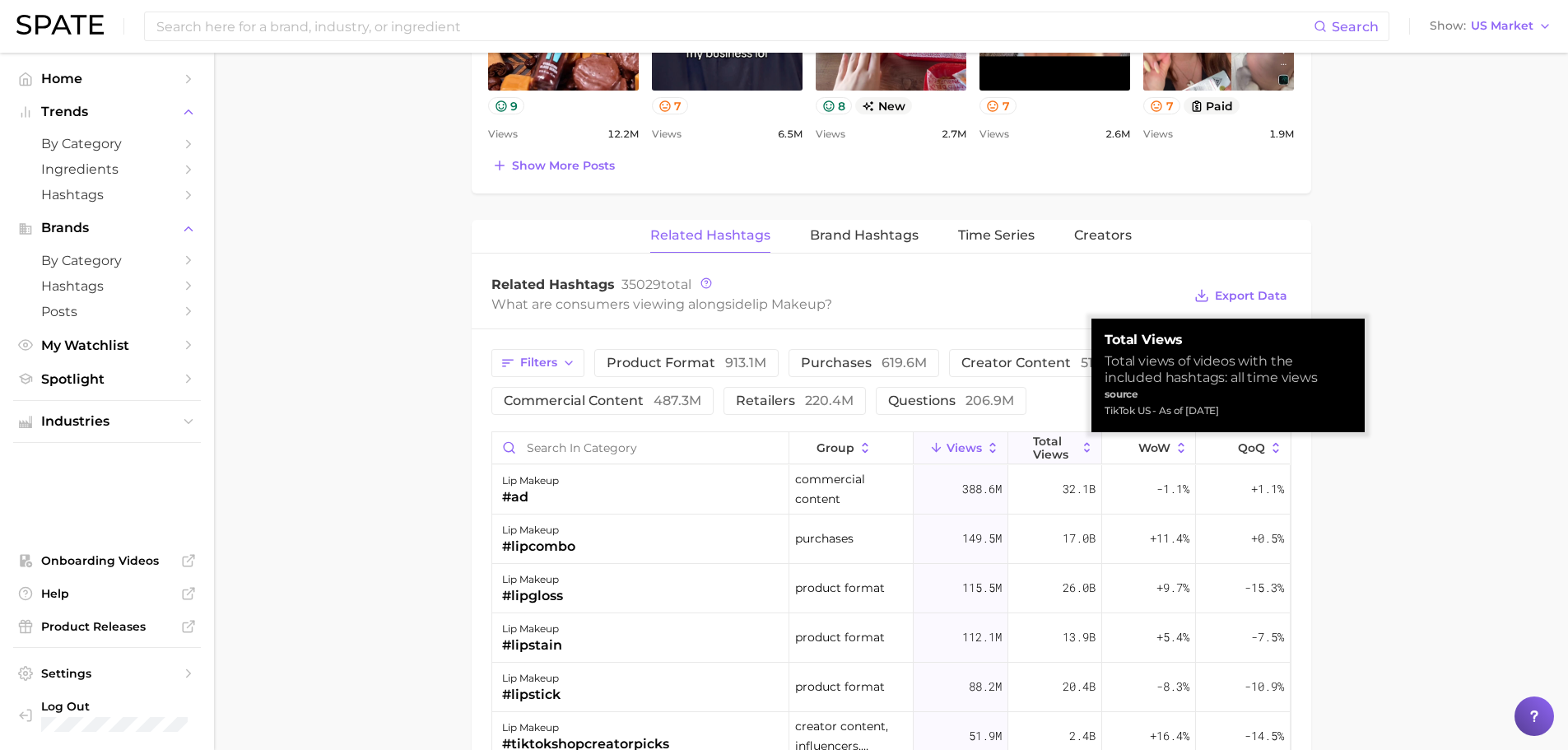
click at [622, 181] on line at bounding box center [1022, 448] width 0 height 9
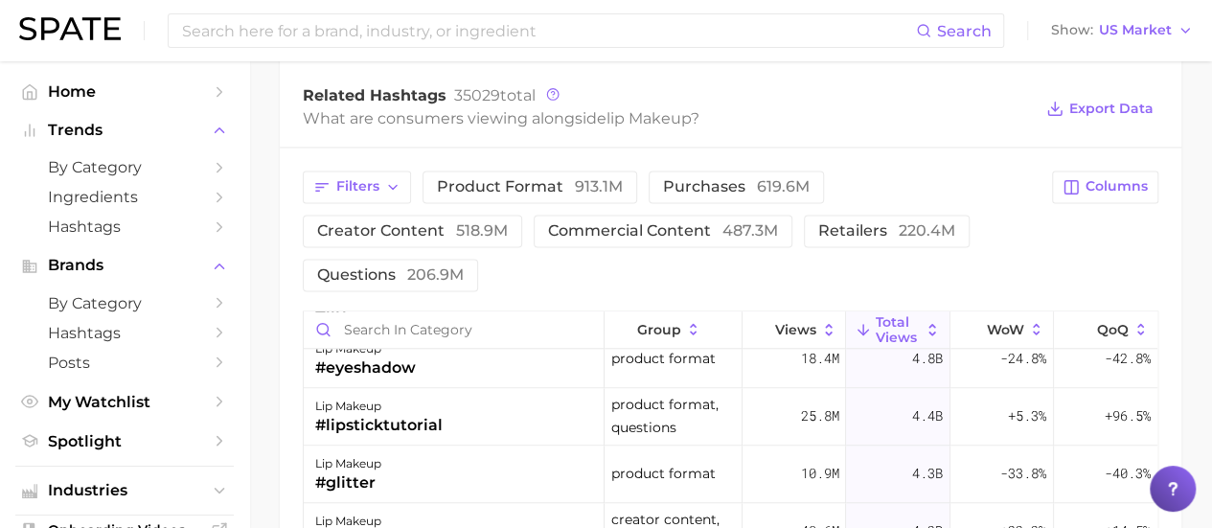
scroll to position [671, 0]
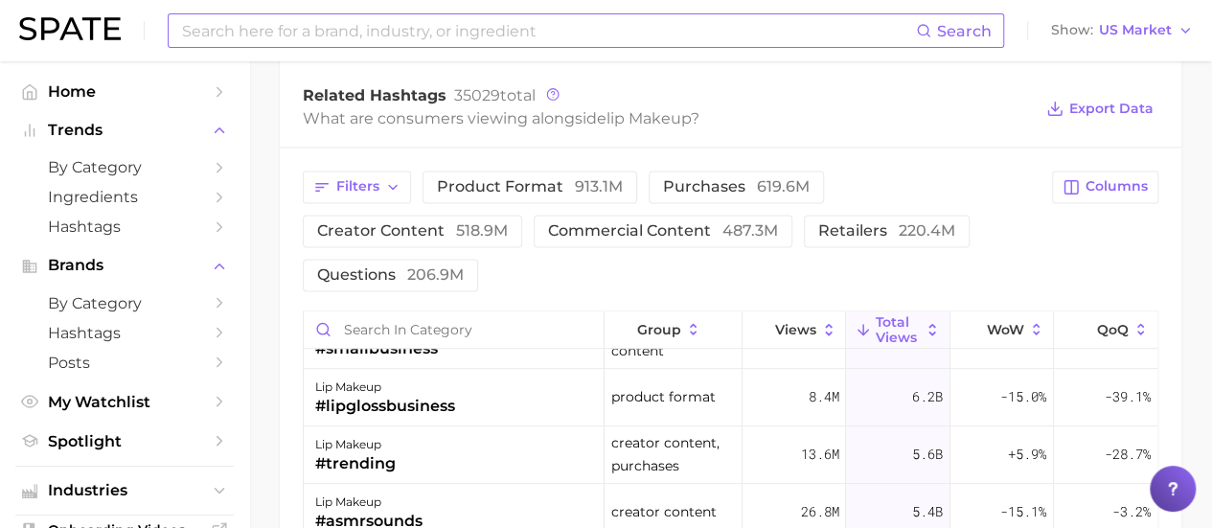
click at [548, 41] on input at bounding box center [548, 30] width 736 height 33
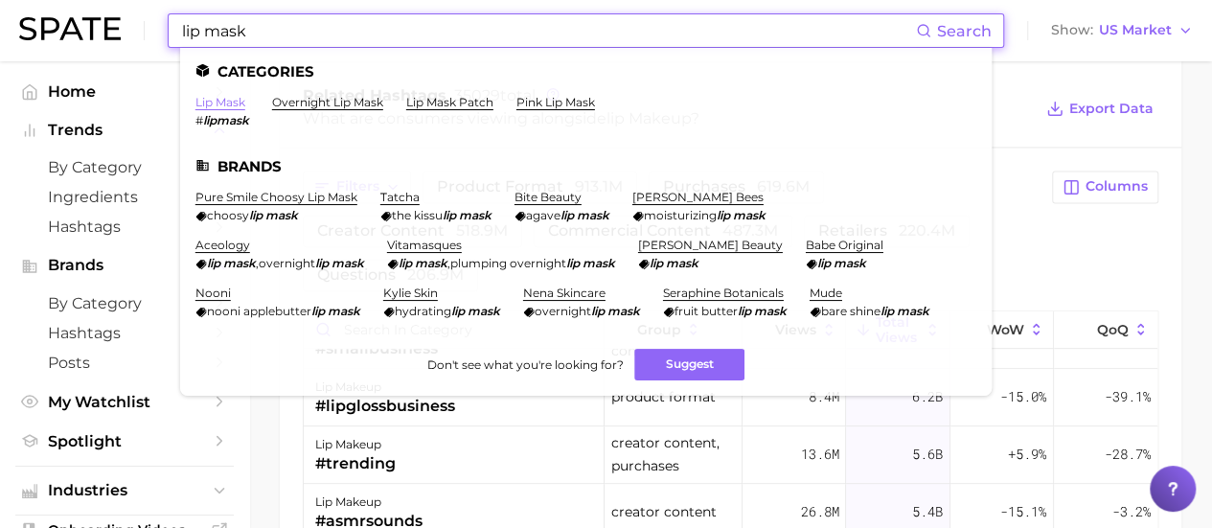
type input "lip mask"
click at [222, 99] on link "lip mask" at bounding box center [221, 102] width 50 height 14
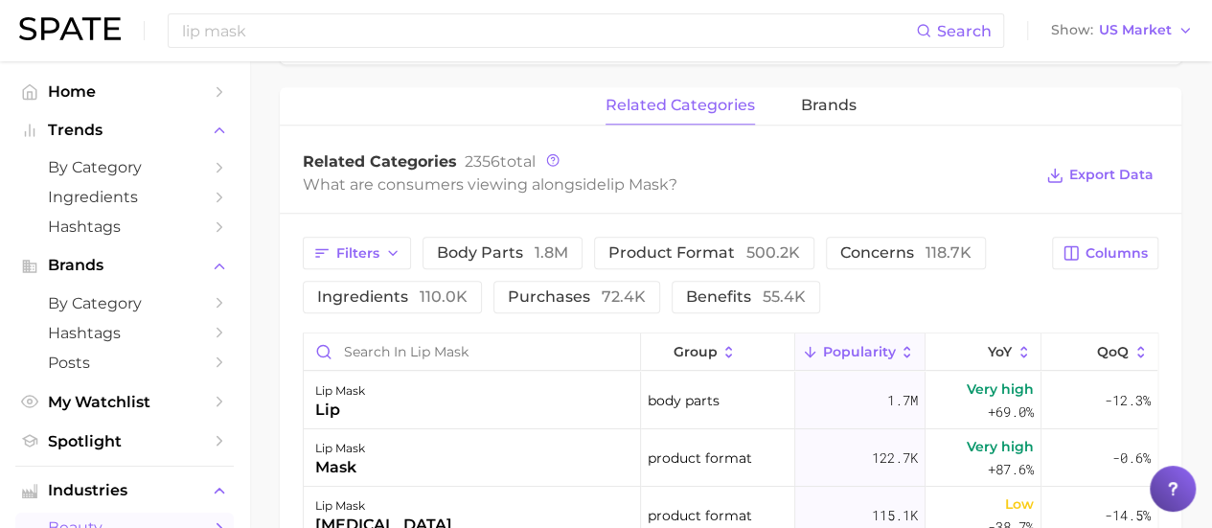
scroll to position [836, 0]
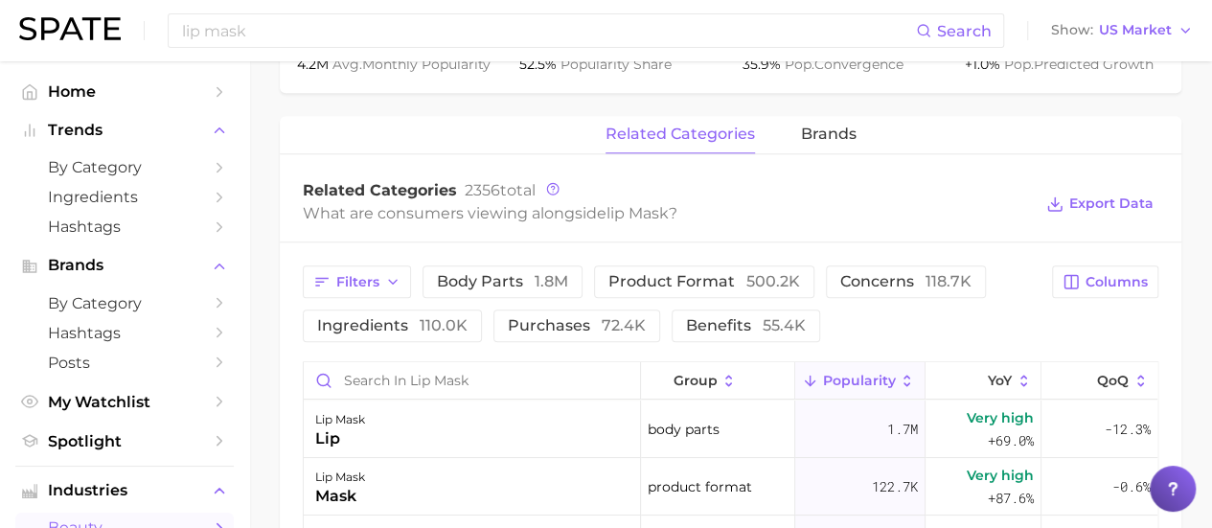
click at [724, 157] on div "related categories brands Related Categories 2356 total What are consumers view…" at bounding box center [731, 514] width 902 height 797
click at [724, 141] on span "brands" at bounding box center [829, 134] width 56 height 17
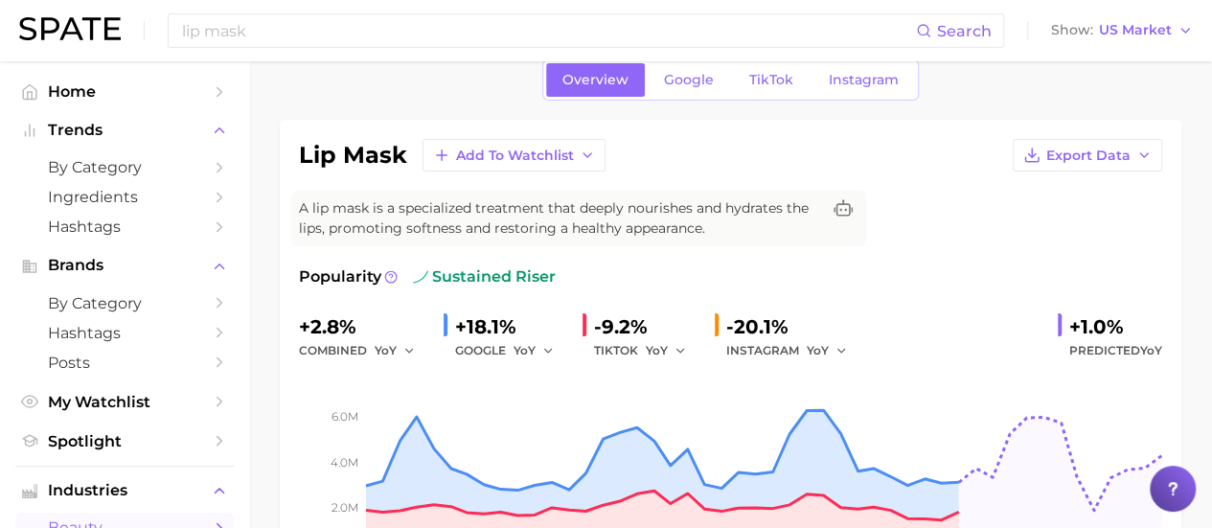
scroll to position [0, 0]
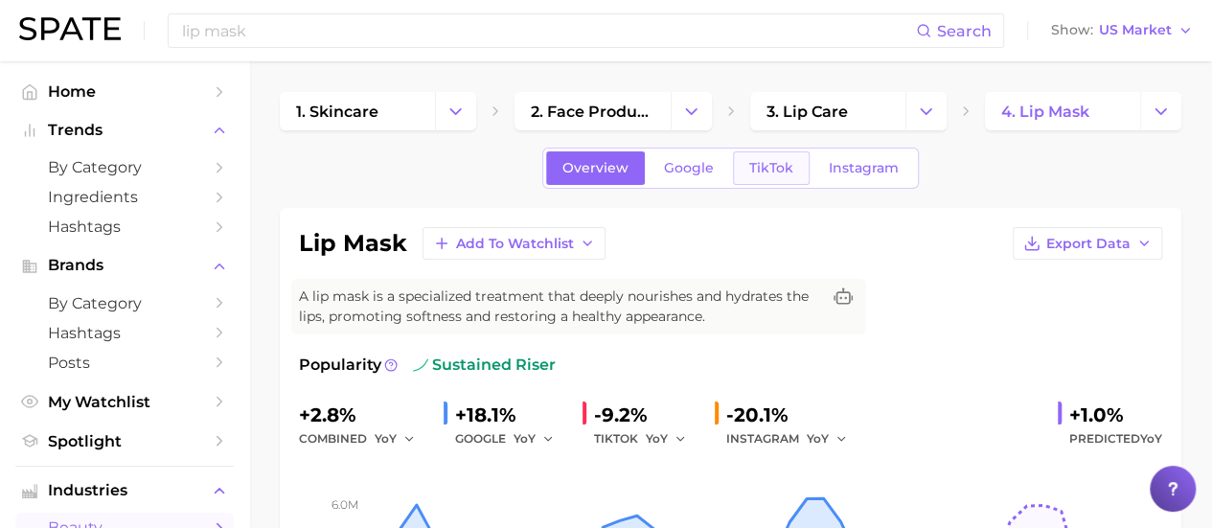
click at [724, 170] on span "TikTok" at bounding box center [772, 168] width 44 height 16
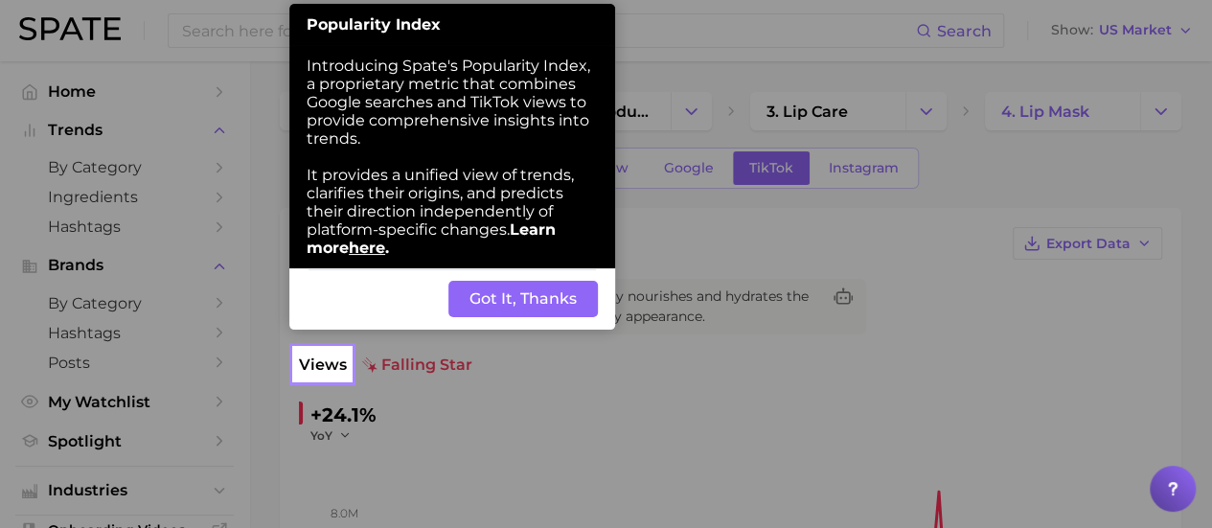
click at [556, 211] on button "Got It, Thanks" at bounding box center [524, 299] width 150 height 36
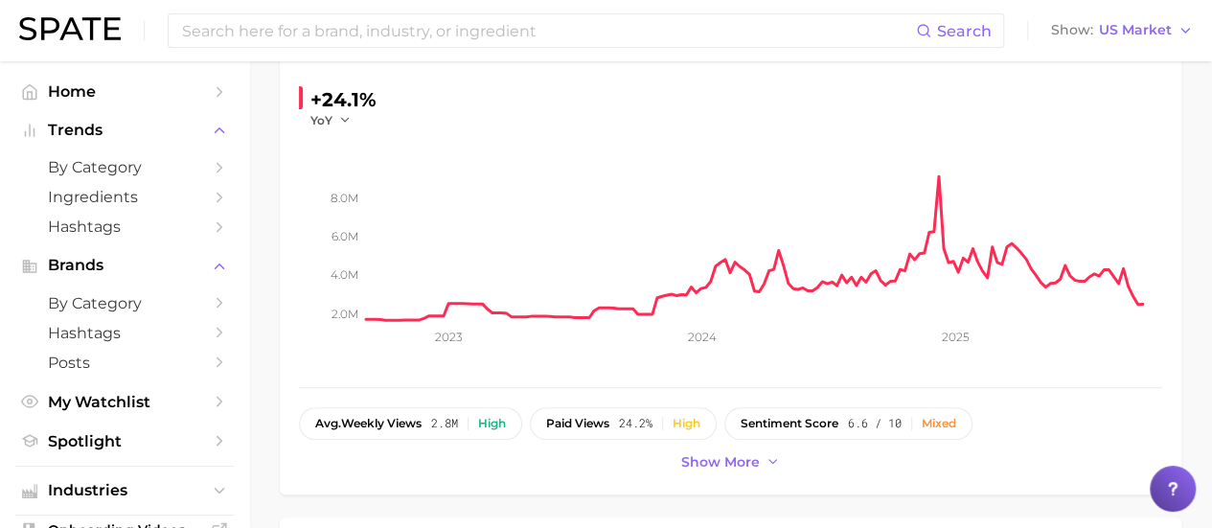
scroll to position [87, 0]
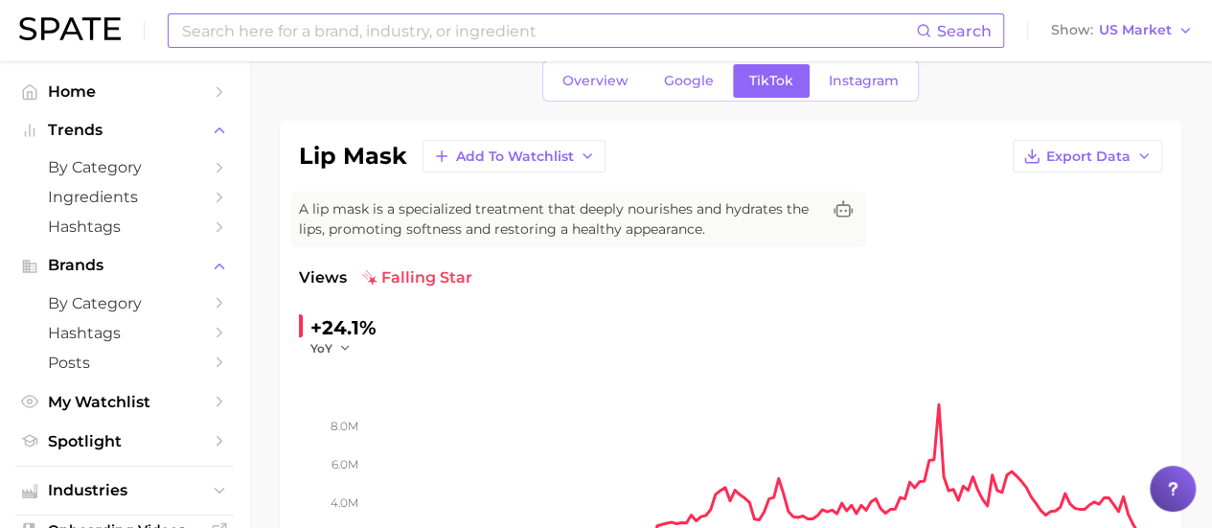
click at [339, 28] on input at bounding box center [548, 30] width 736 height 33
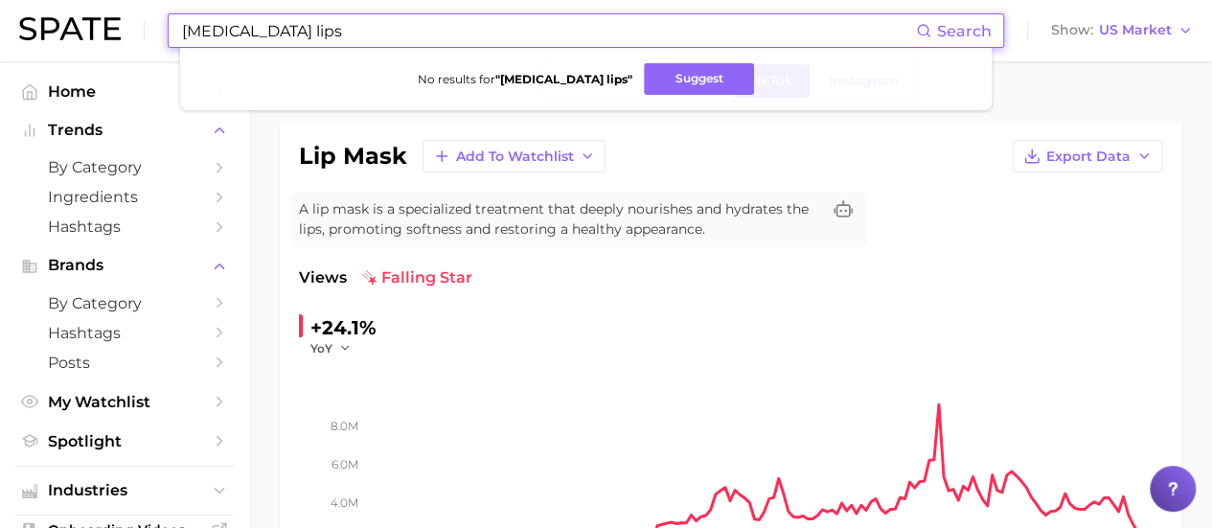
click at [291, 46] on input "gua sha lips" at bounding box center [548, 30] width 736 height 33
click at [284, 37] on input "gua sha lips" at bounding box center [548, 30] width 736 height 33
click at [689, 78] on button "Suggest" at bounding box center [696, 79] width 110 height 32
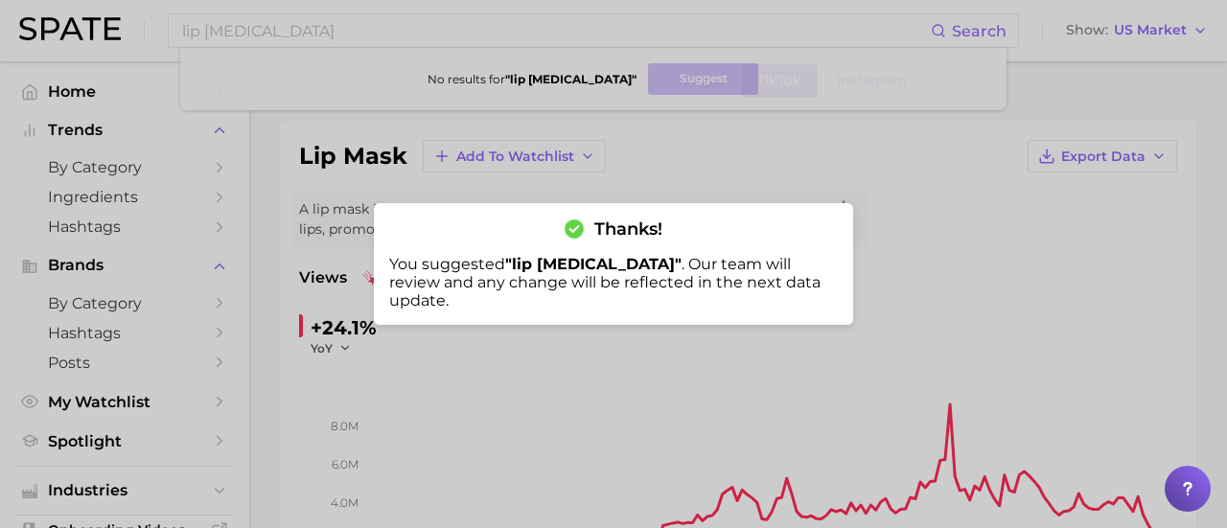
click at [307, 28] on div at bounding box center [613, 264] width 1227 height 528
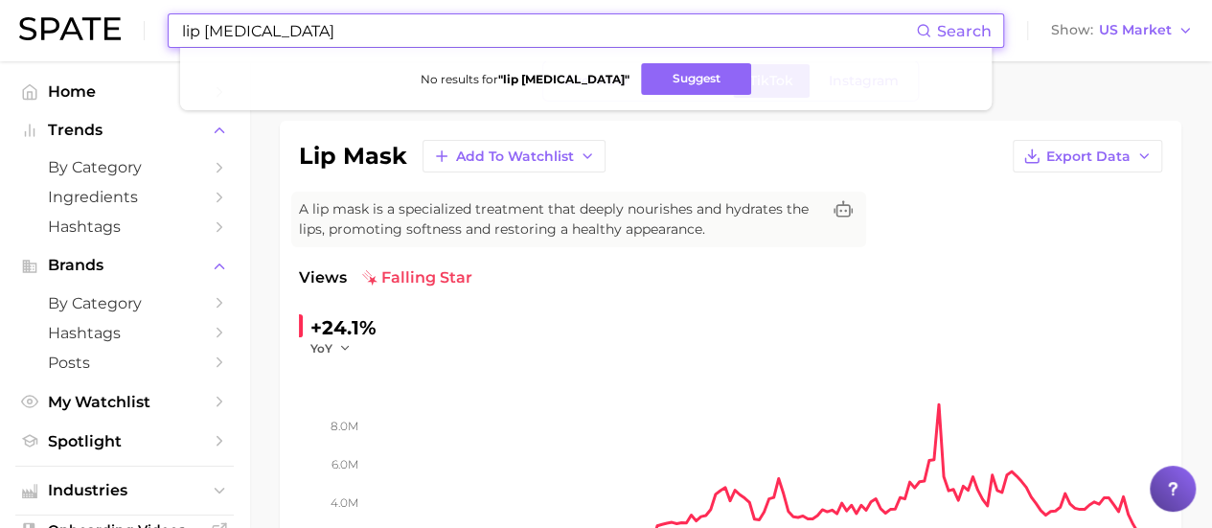
drag, startPoint x: 307, startPoint y: 28, endPoint x: 172, endPoint y: 18, distance: 135.5
click at [172, 18] on div "lip gua sha Search No results for " lip gua sha " Suggest" at bounding box center [586, 30] width 837 height 35
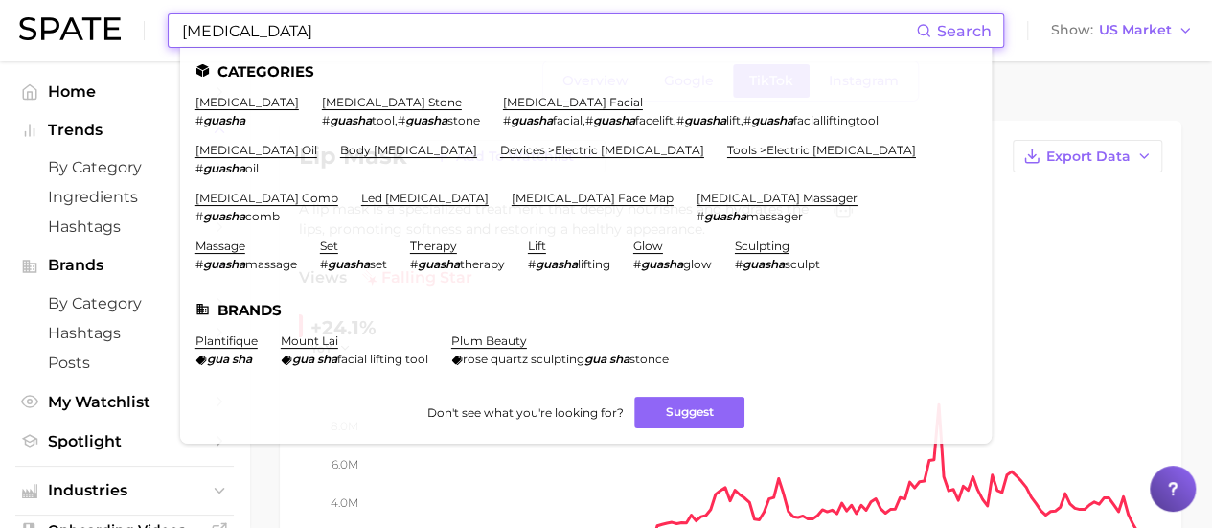
type input "gua sha"
click at [234, 110] on li "gua sha # guasha" at bounding box center [248, 111] width 104 height 33
click at [224, 99] on link "gua sha" at bounding box center [248, 102] width 104 height 14
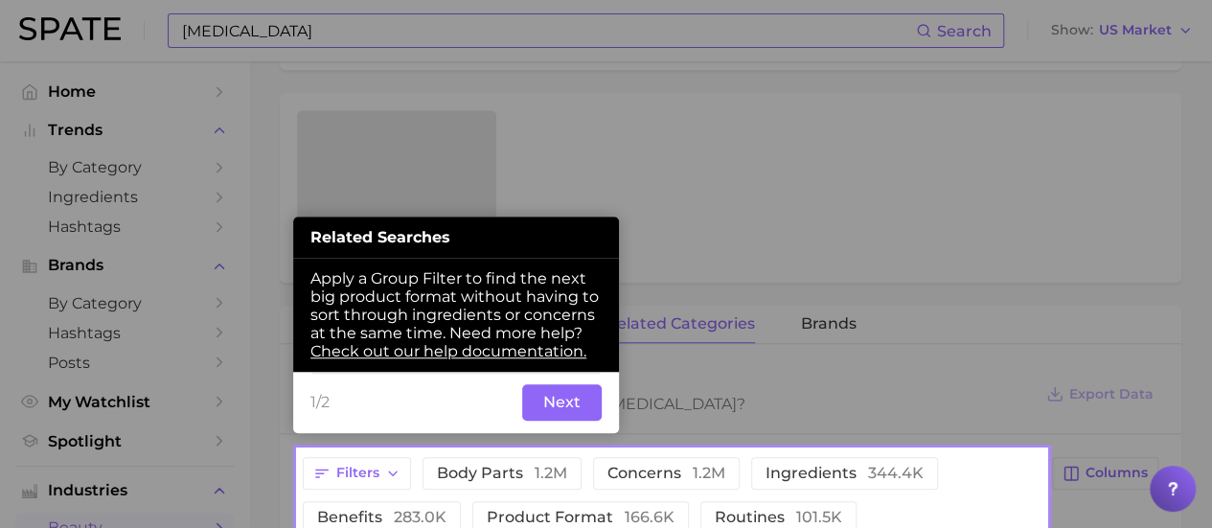
scroll to position [648, 0]
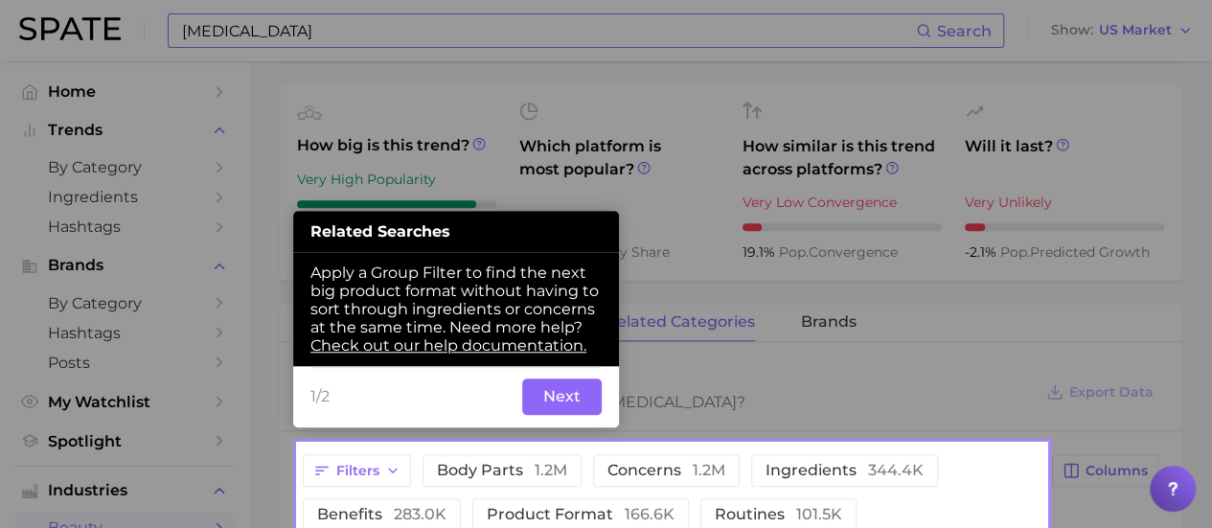
click at [556, 211] on button "Next" at bounding box center [562, 397] width 80 height 36
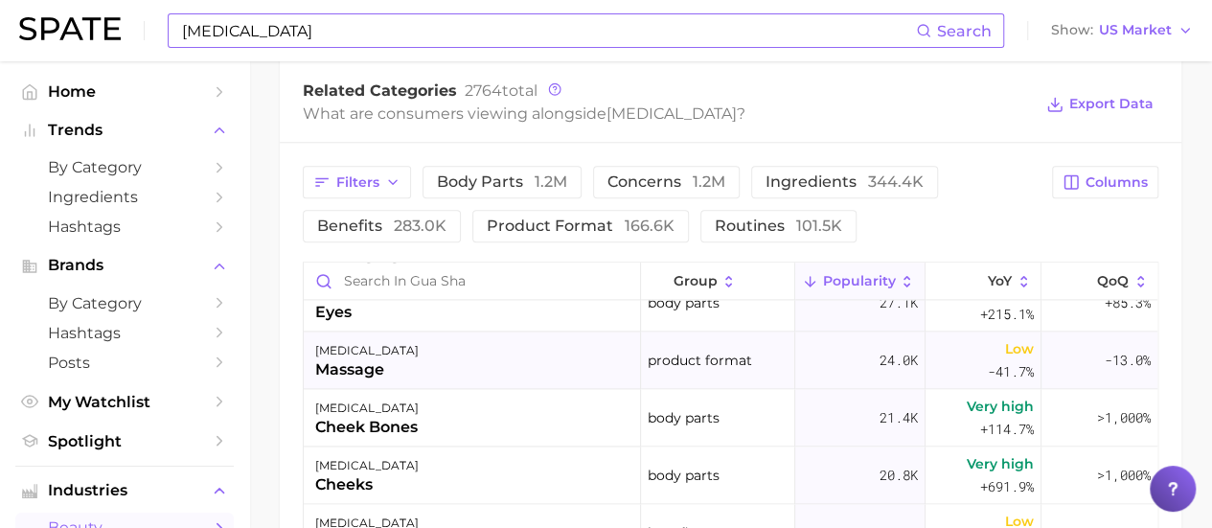
scroll to position [1438, 0]
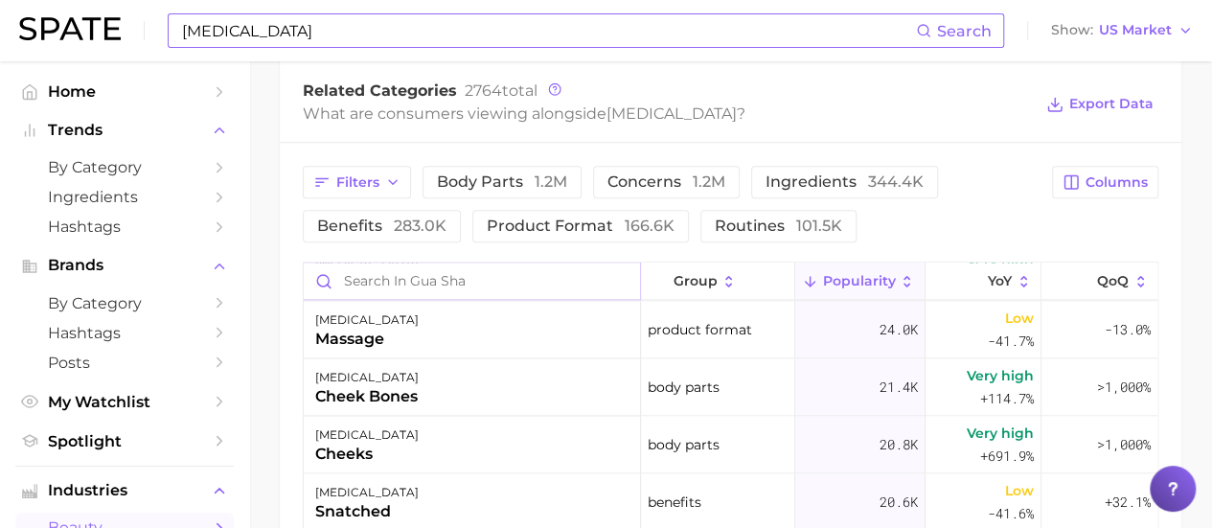
click at [463, 211] on input "Search in gua sha" at bounding box center [472, 281] width 336 height 36
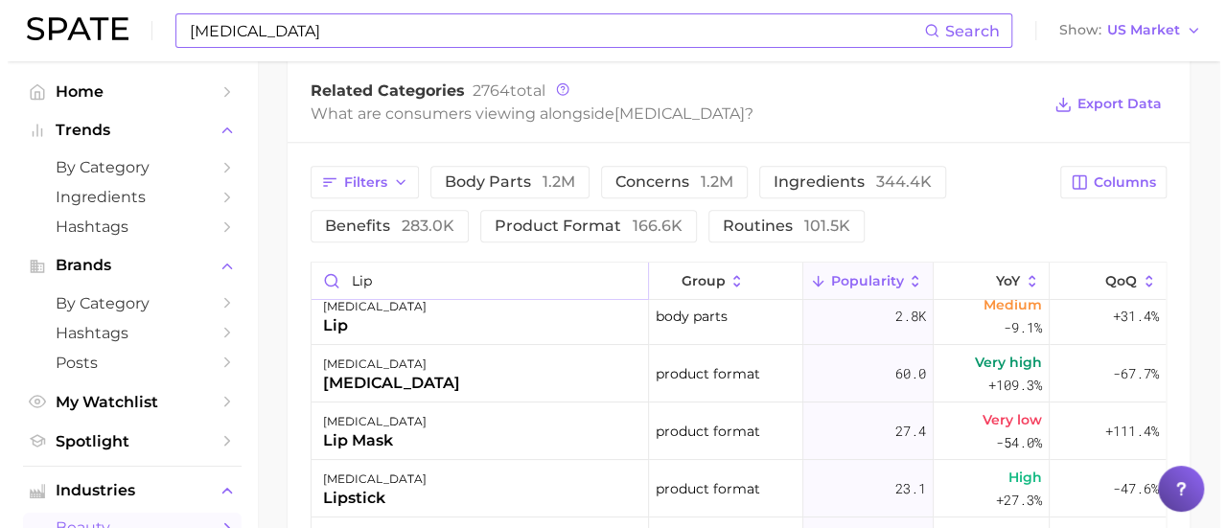
scroll to position [0, 0]
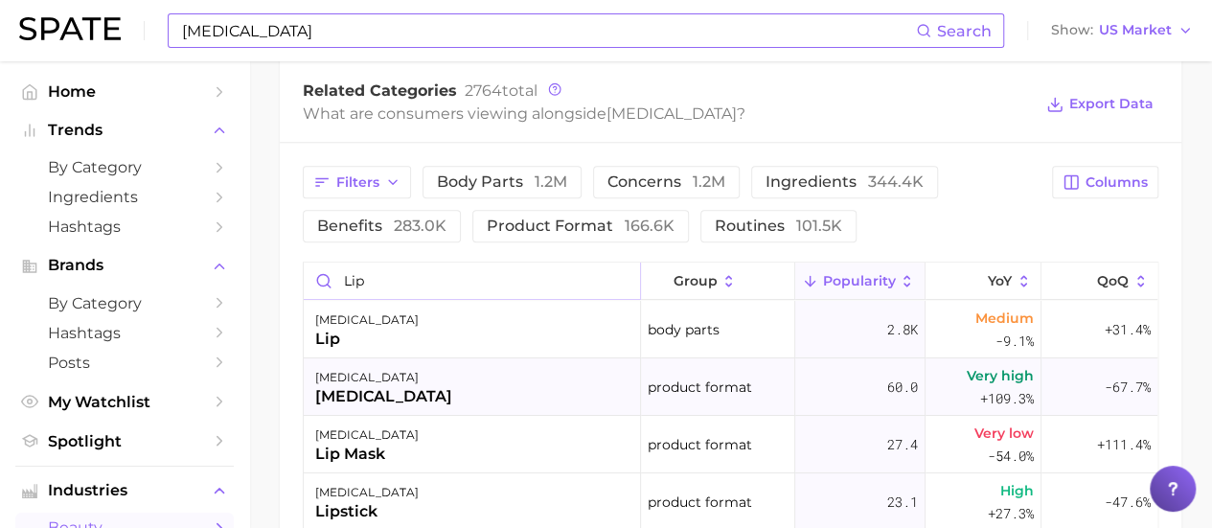
type input "lip"
click at [375, 211] on div "lip balm" at bounding box center [383, 396] width 137 height 23
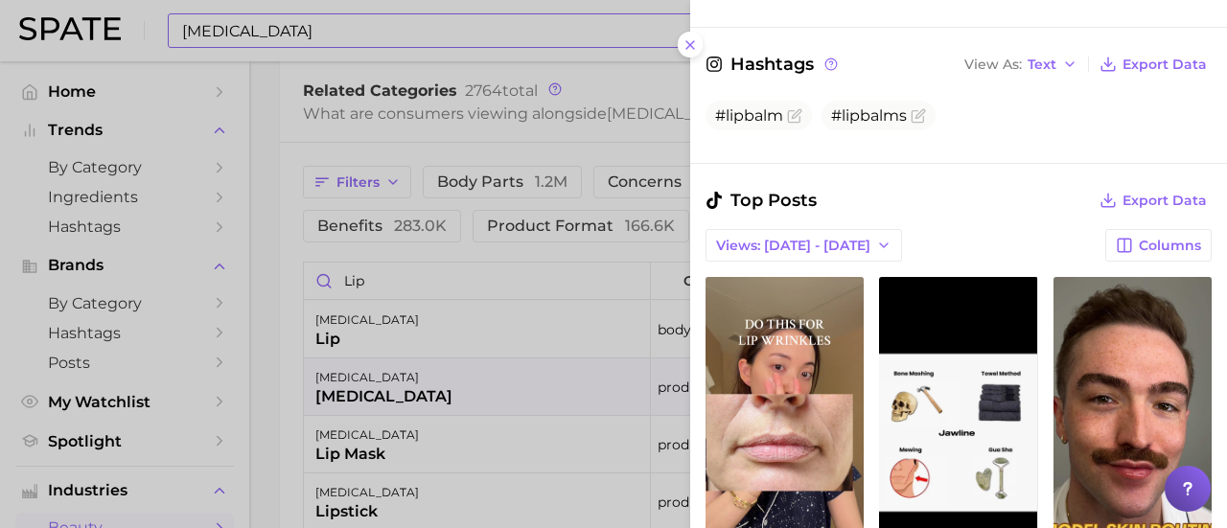
scroll to position [671, 0]
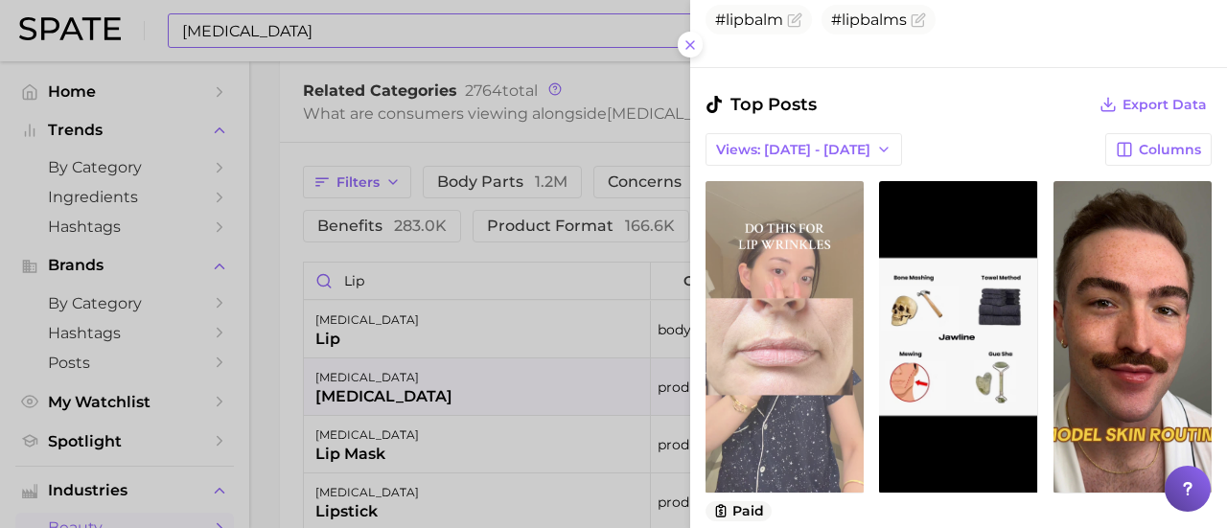
click at [724, 211] on link "view post on TikTok" at bounding box center [784, 337] width 158 height 312
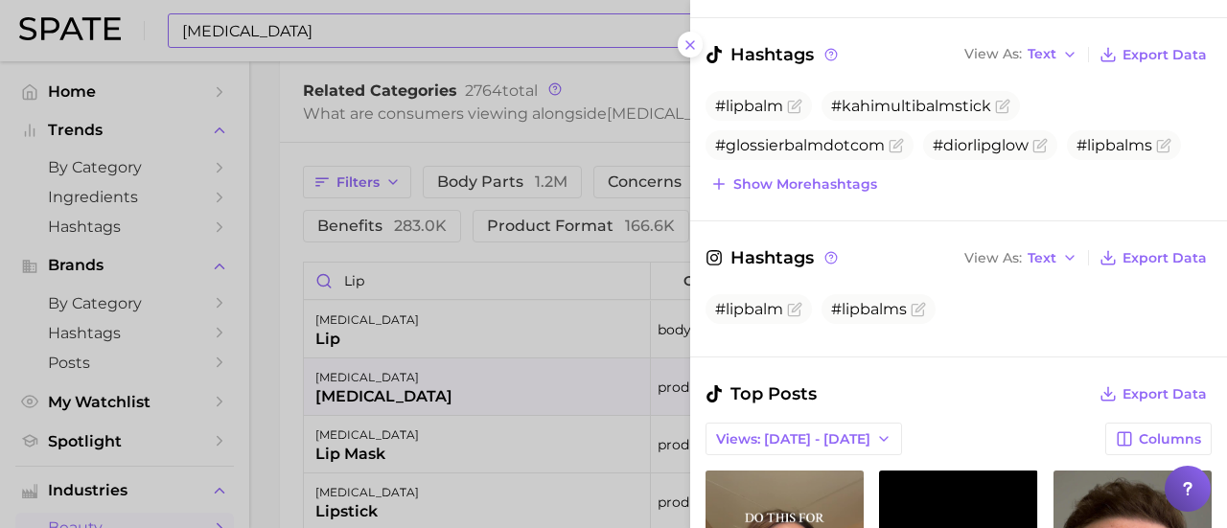
scroll to position [192, 0]
